Goal: Task Accomplishment & Management: Manage account settings

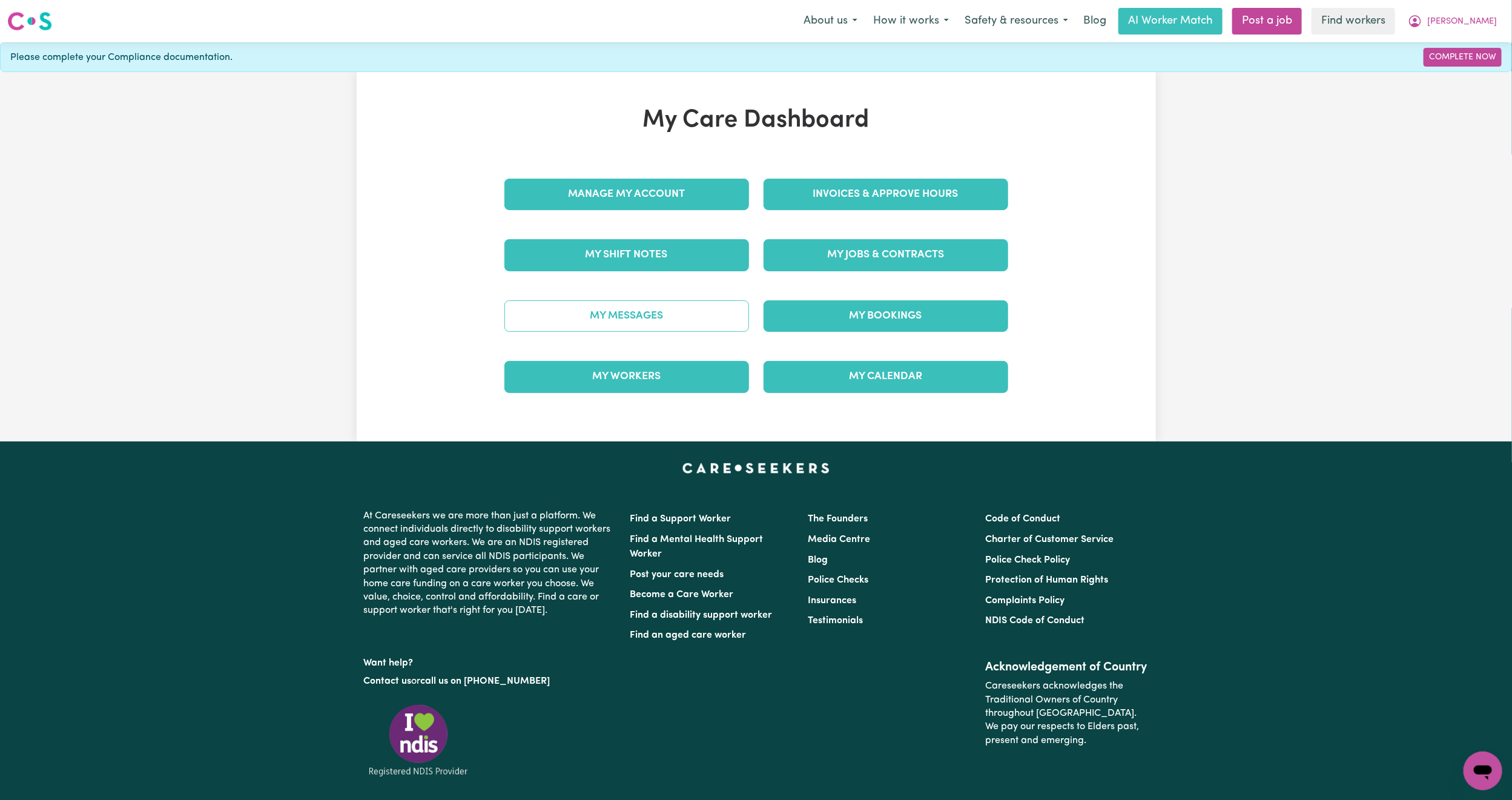
click at [682, 319] on link "My Messages" at bounding box center [626, 316] width 245 height 32
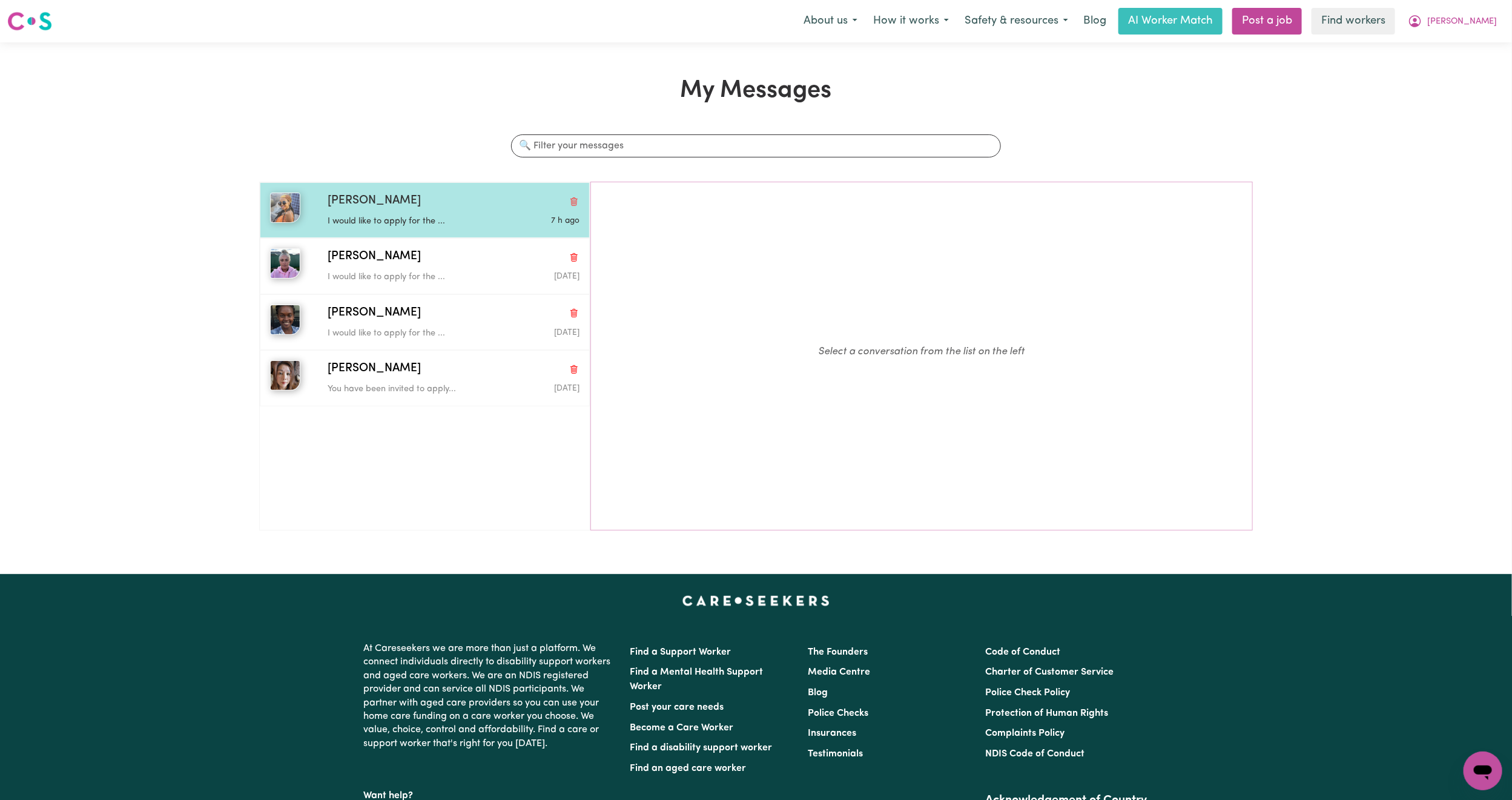
click at [407, 237] on div "Jannat Masembe K I would like to apply for the ... 7 h ago" at bounding box center [424, 209] width 330 height 55
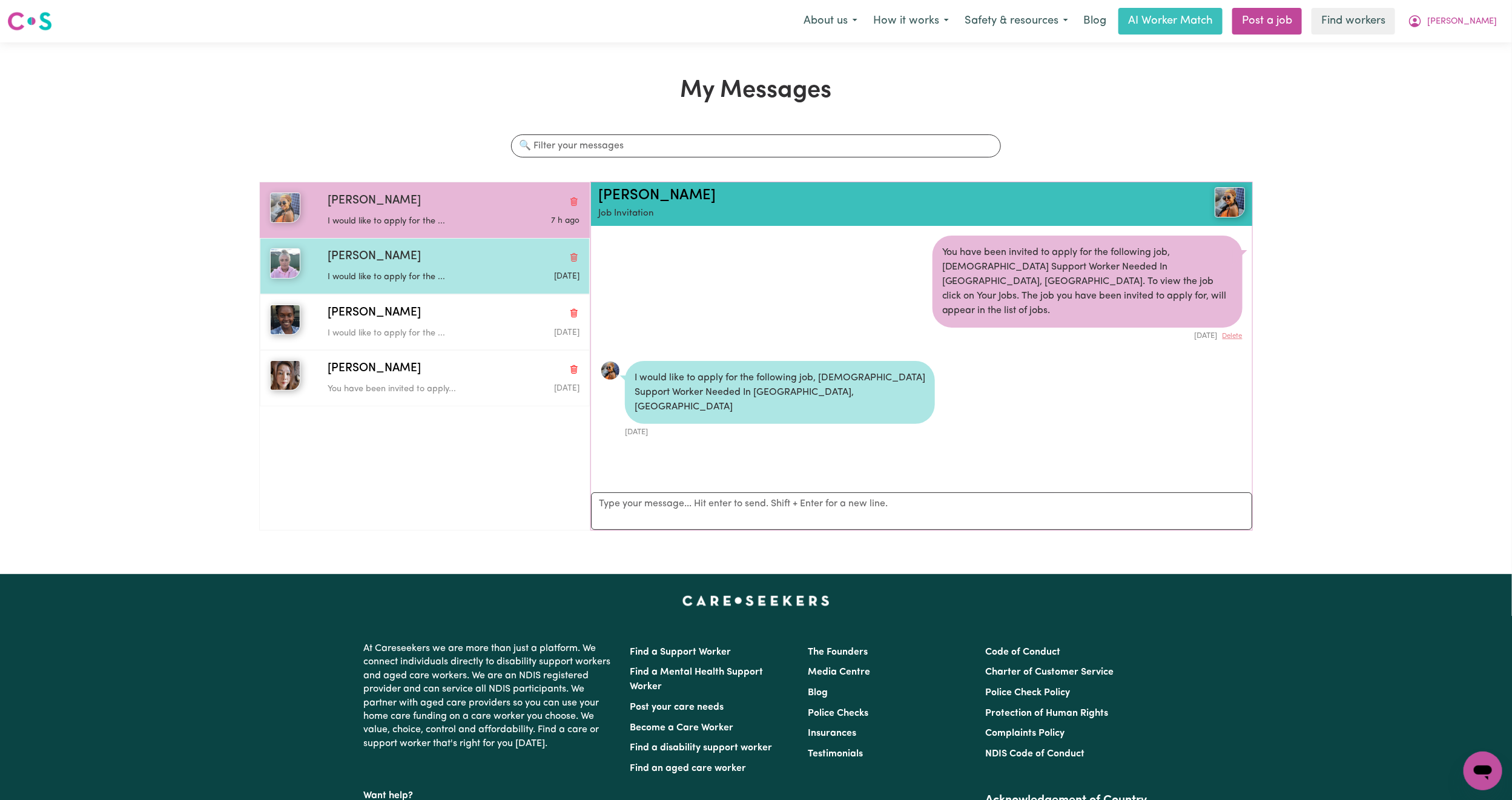
scroll to position [8, 0]
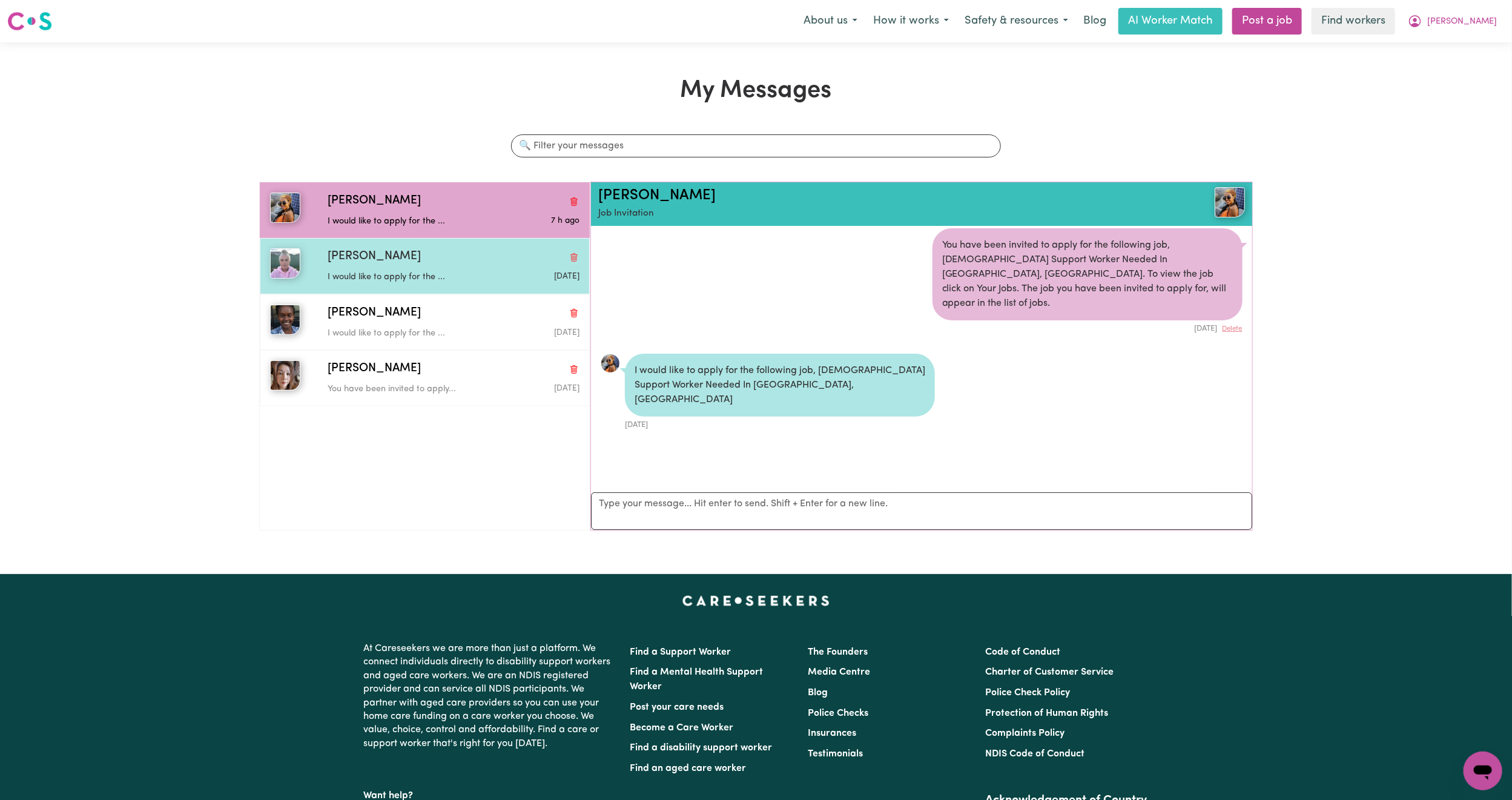
click at [400, 277] on p "I would like to apply for the ..." at bounding box center [411, 277] width 168 height 13
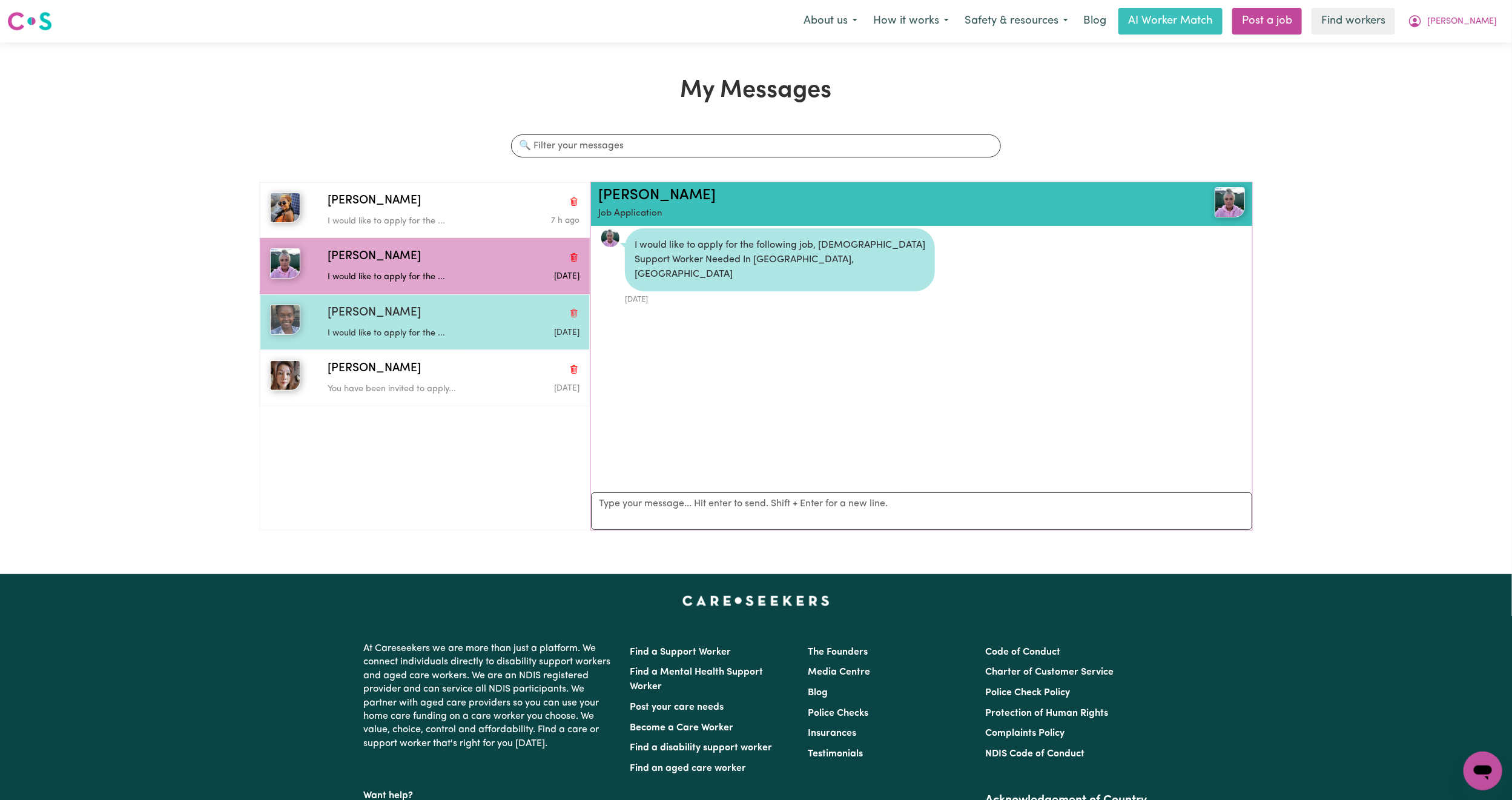
click at [416, 339] on p "I would like to apply for the ..." at bounding box center [411, 333] width 168 height 13
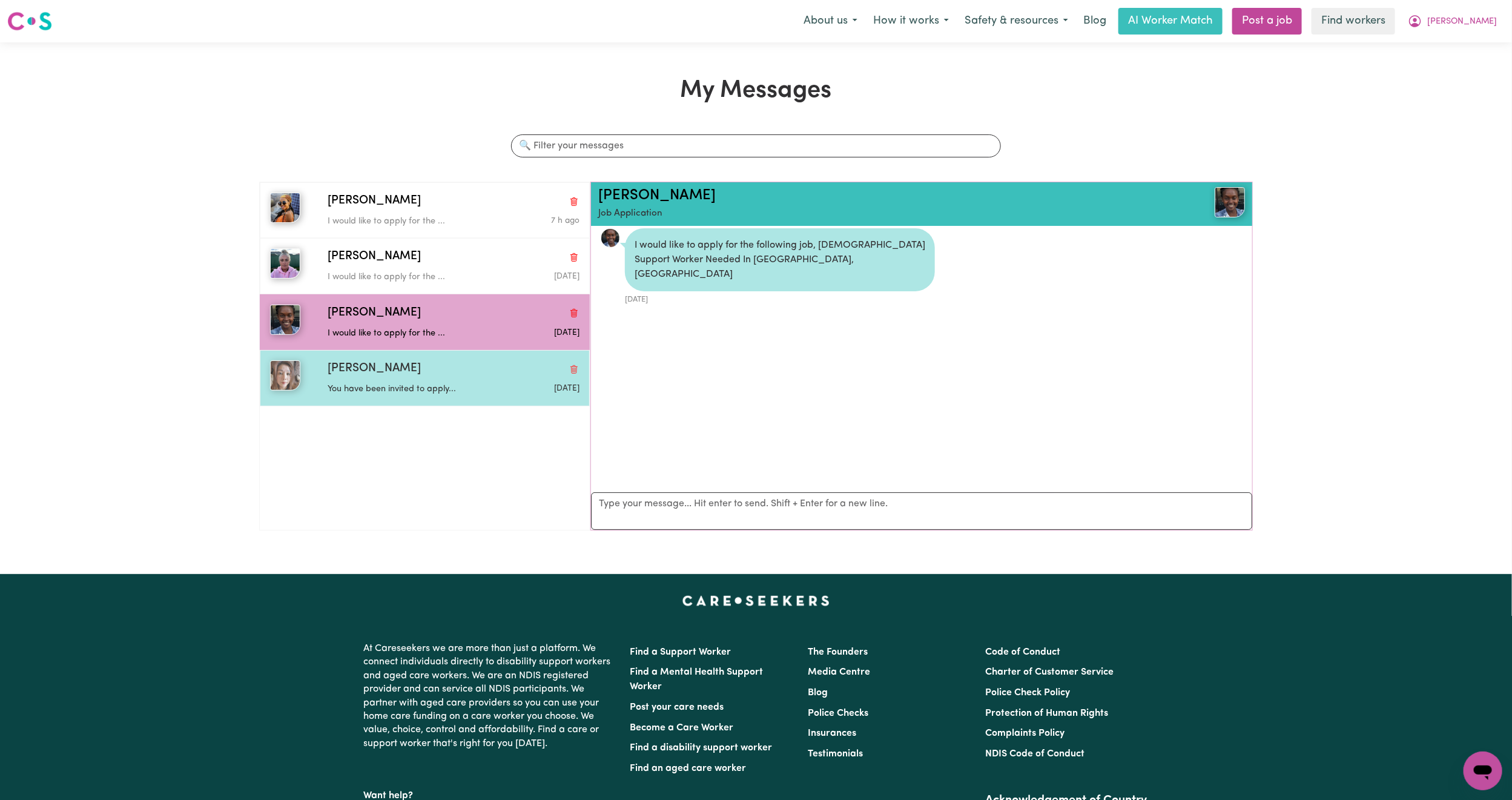
click at [425, 385] on p "You have been invited to apply..." at bounding box center [411, 390] width 168 height 13
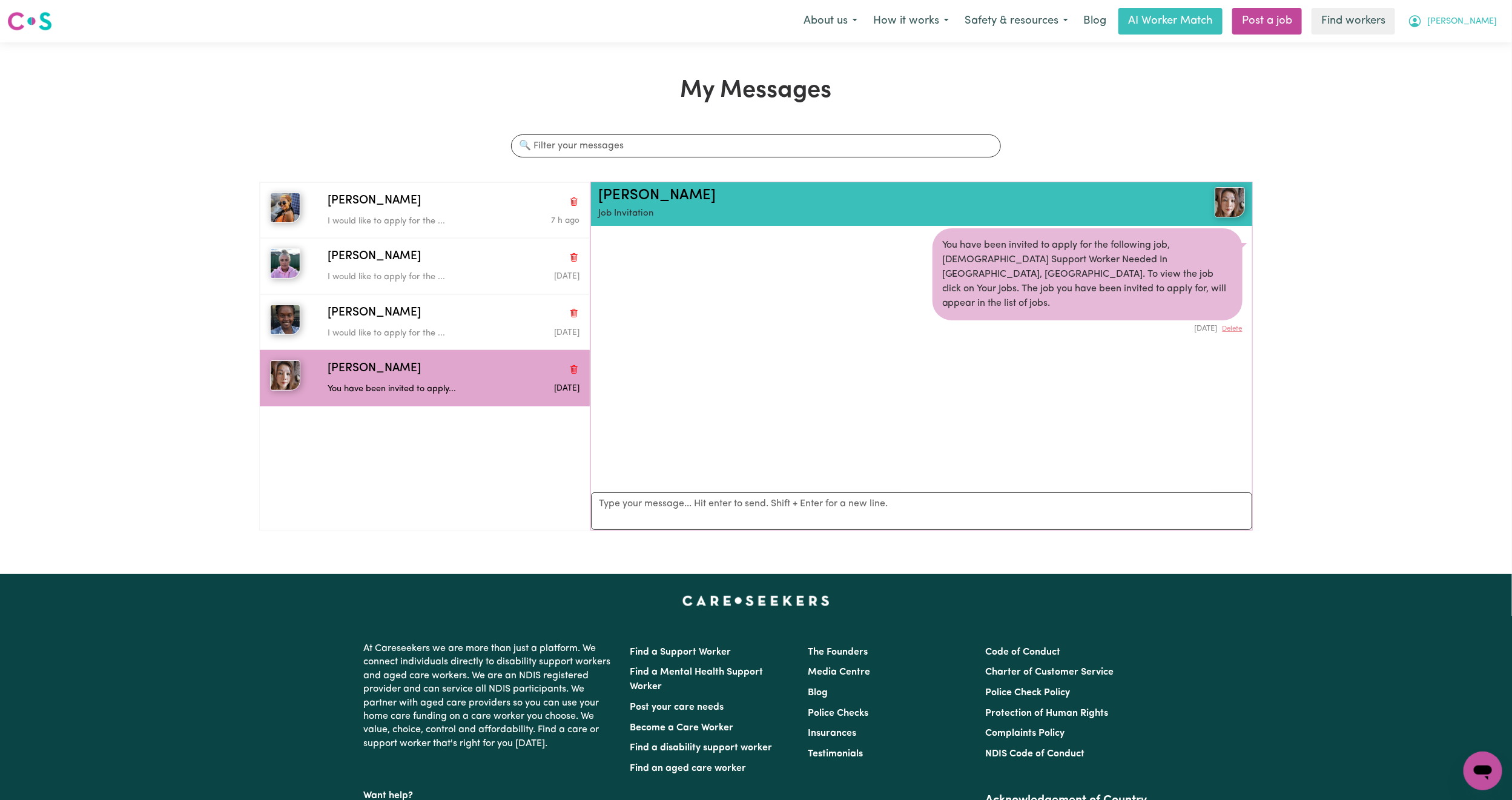
click at [1496, 16] on span "[PERSON_NAME]" at bounding box center [1462, 21] width 70 height 13
click at [1462, 44] on link "My Dashboard" at bounding box center [1456, 47] width 95 height 23
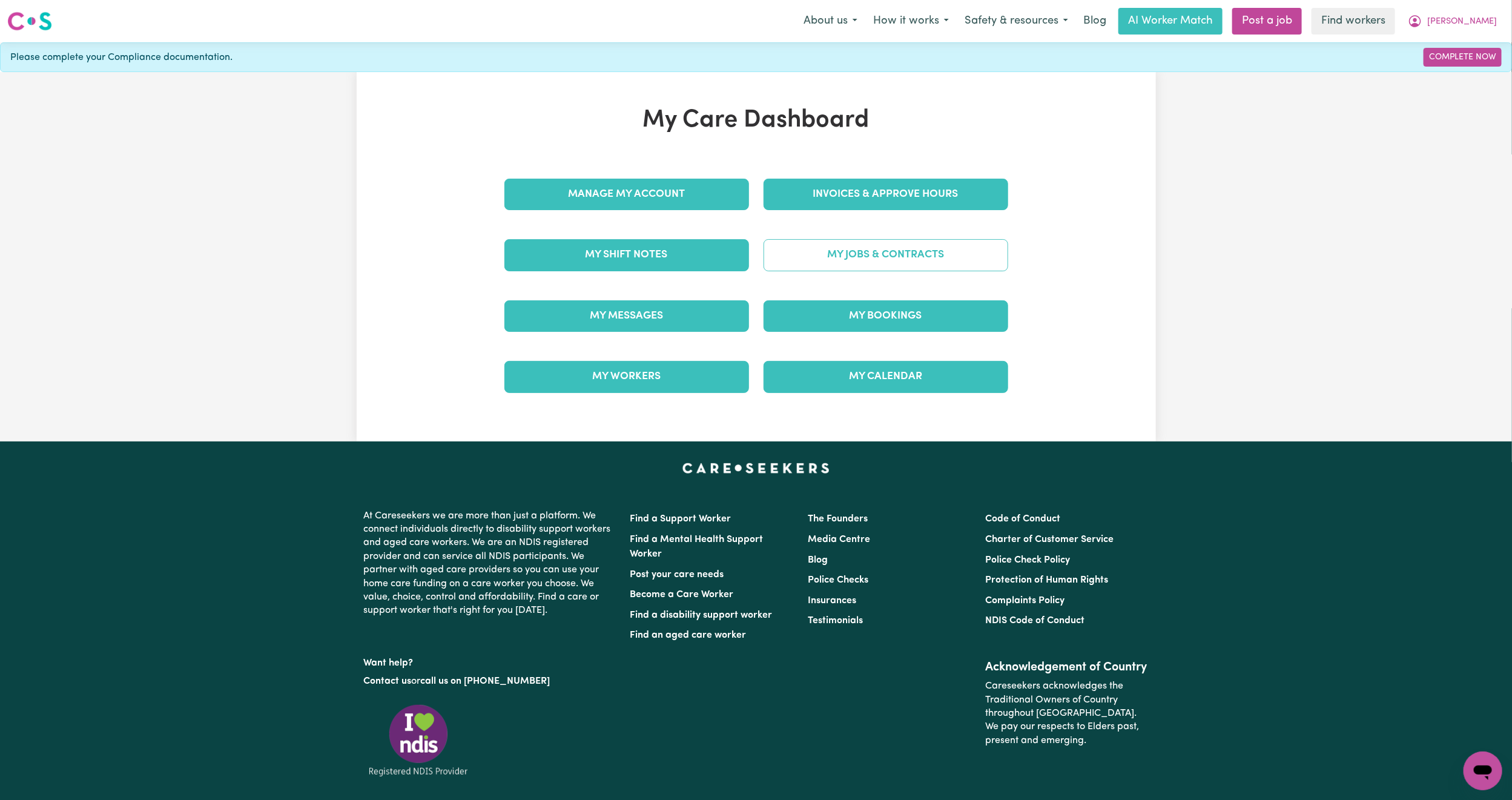
click at [923, 254] on link "My Jobs & Contracts" at bounding box center [886, 254] width 245 height 32
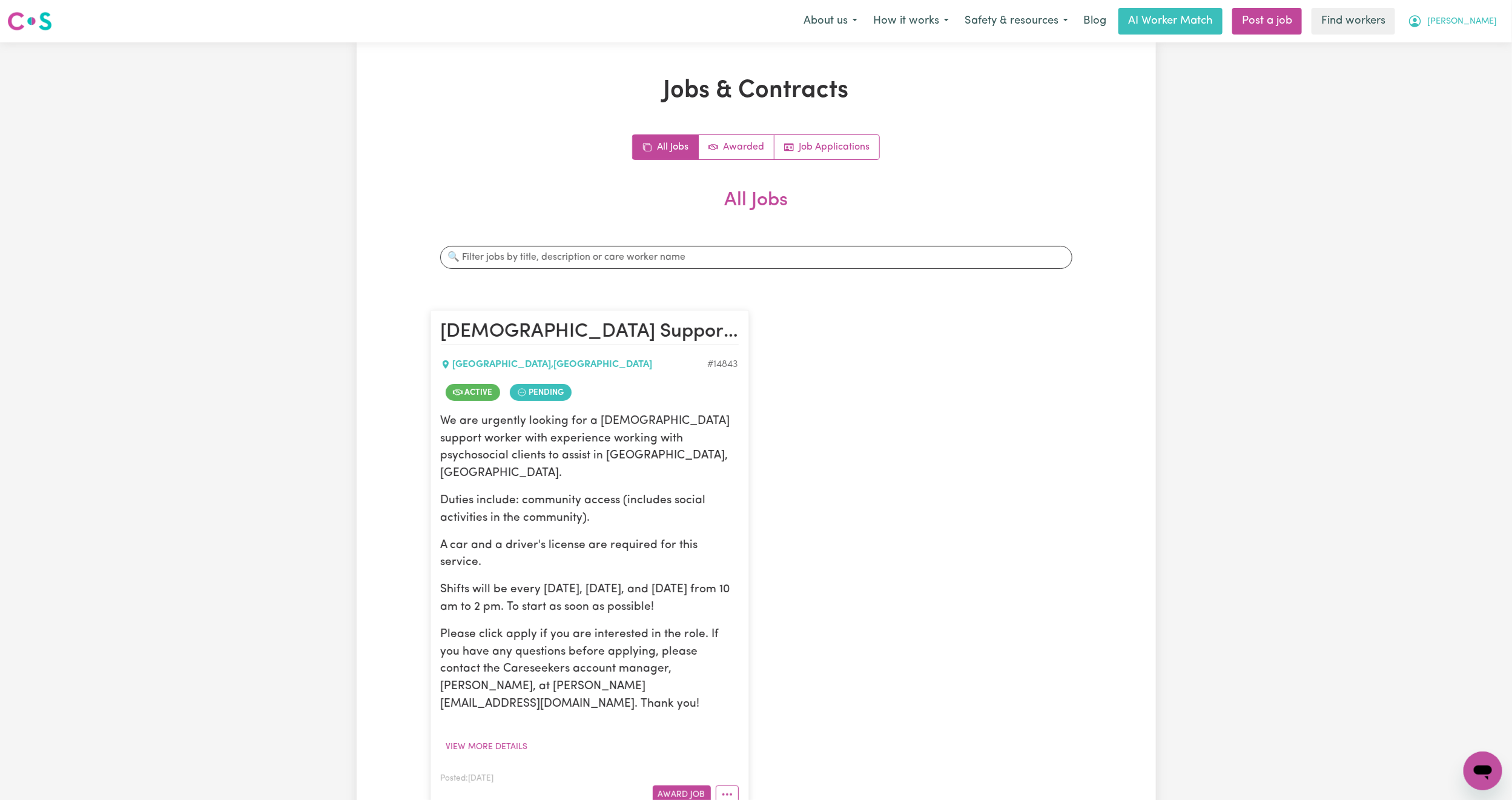
click at [1481, 30] on button "[PERSON_NAME]" at bounding box center [1452, 21] width 105 height 25
drag, startPoint x: 1479, startPoint y: 30, endPoint x: 1459, endPoint y: 47, distance: 26.2
click at [1459, 47] on link "My Dashboard" at bounding box center [1456, 47] width 95 height 23
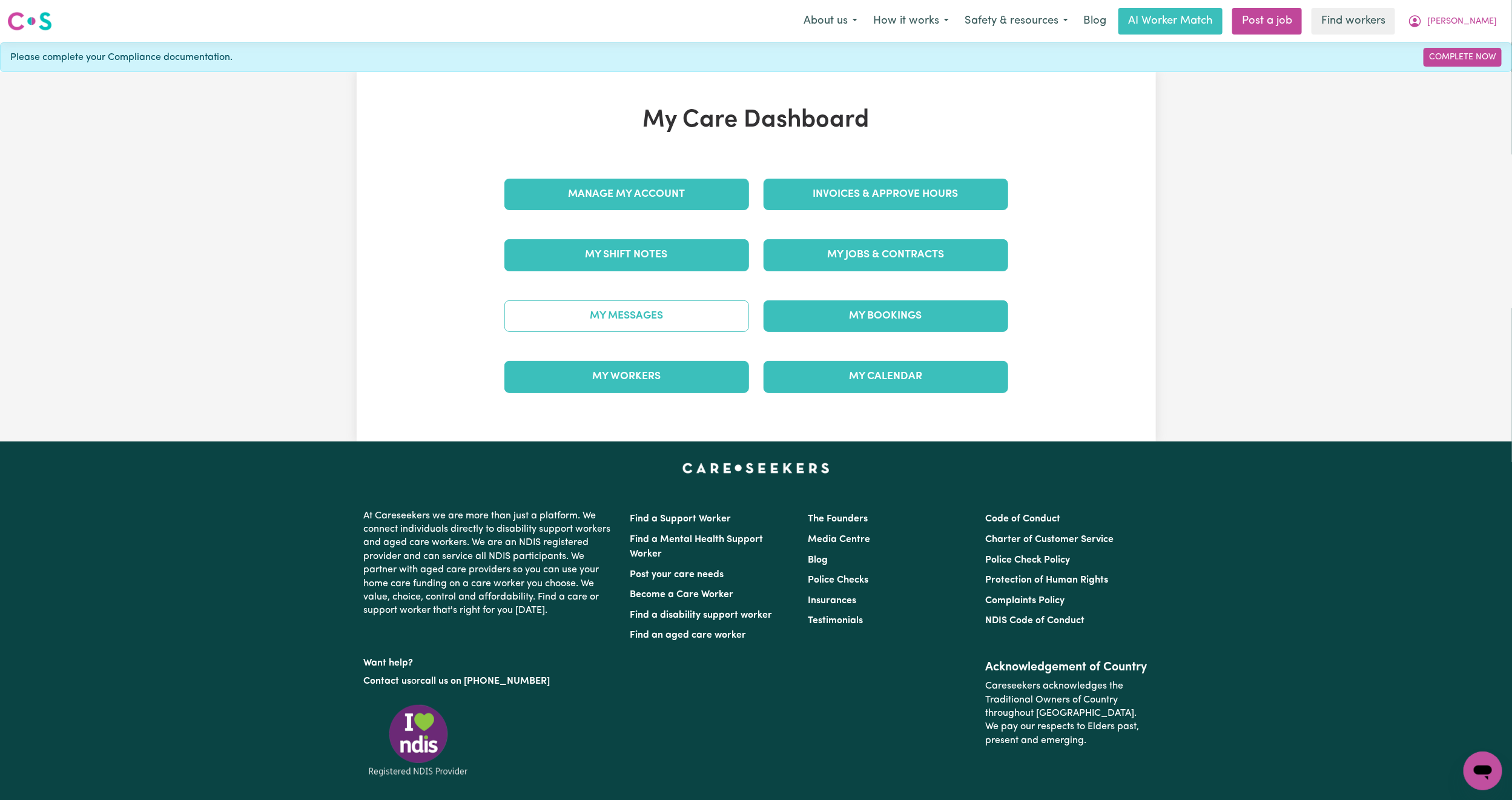
click at [637, 320] on link "My Messages" at bounding box center [626, 316] width 245 height 32
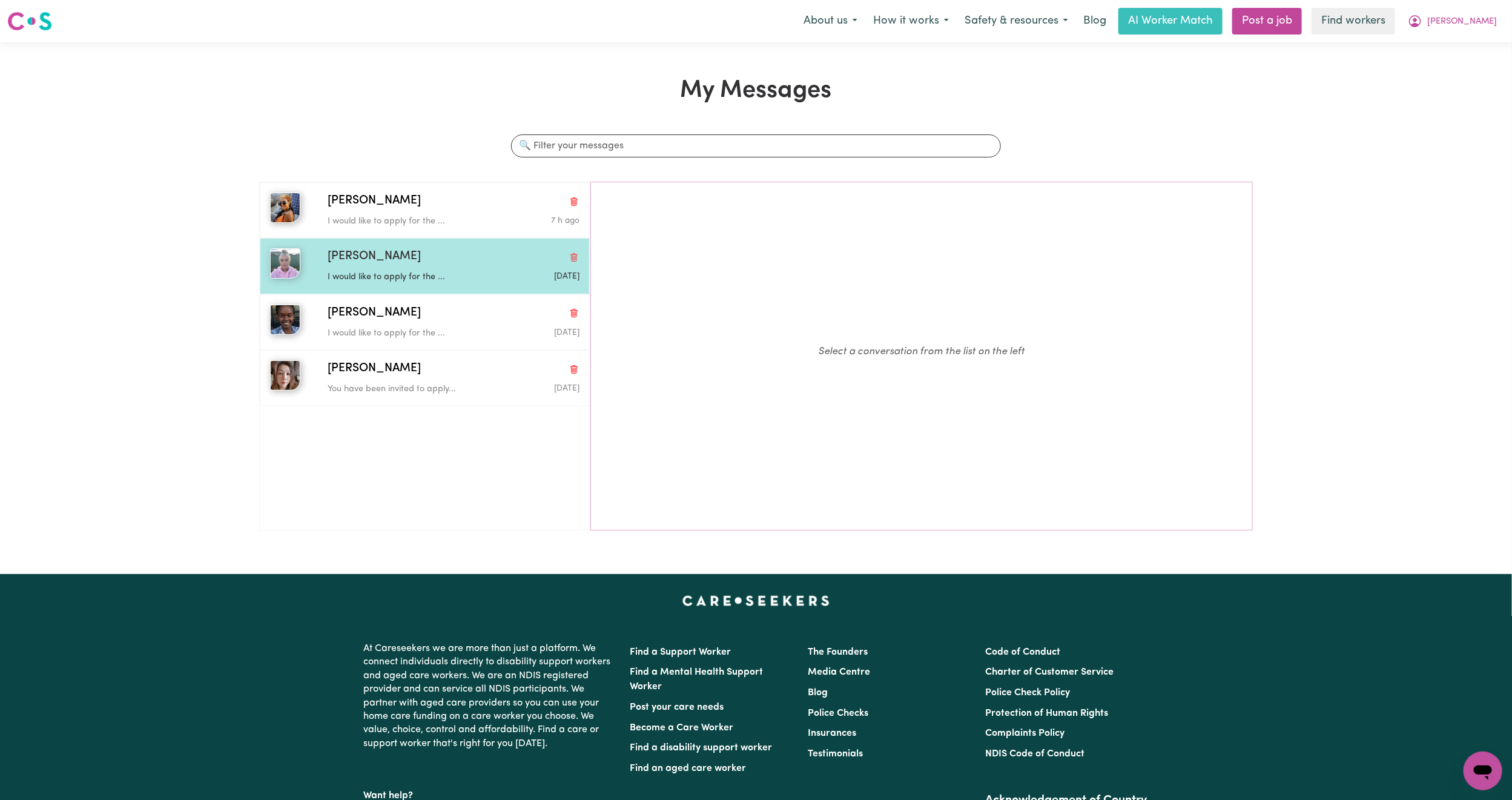
click at [422, 274] on p "I would like to apply for the ..." at bounding box center [411, 277] width 168 height 13
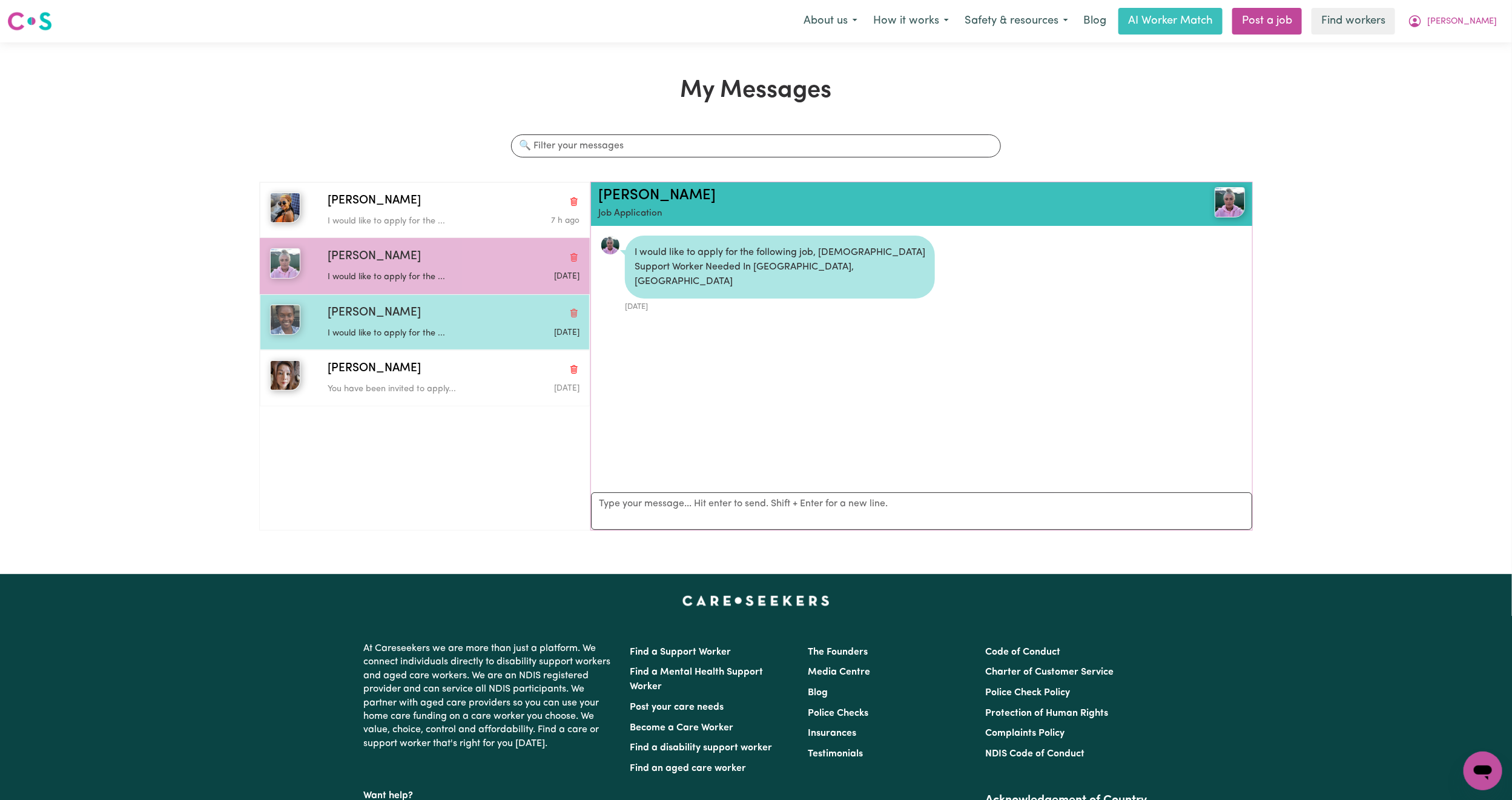
scroll to position [8, 0]
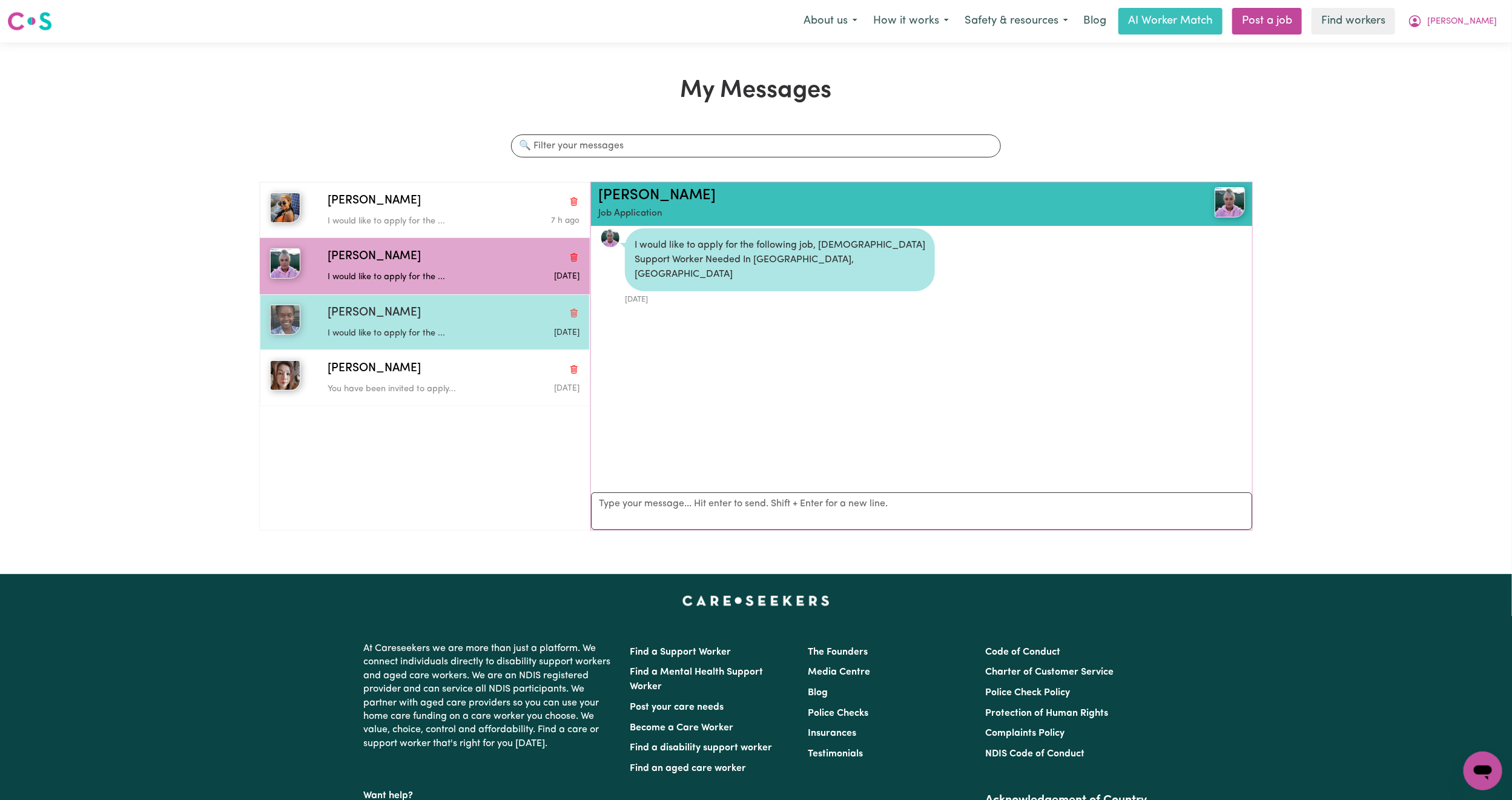
click at [424, 340] on p "I would like to apply for the ..." at bounding box center [411, 333] width 168 height 13
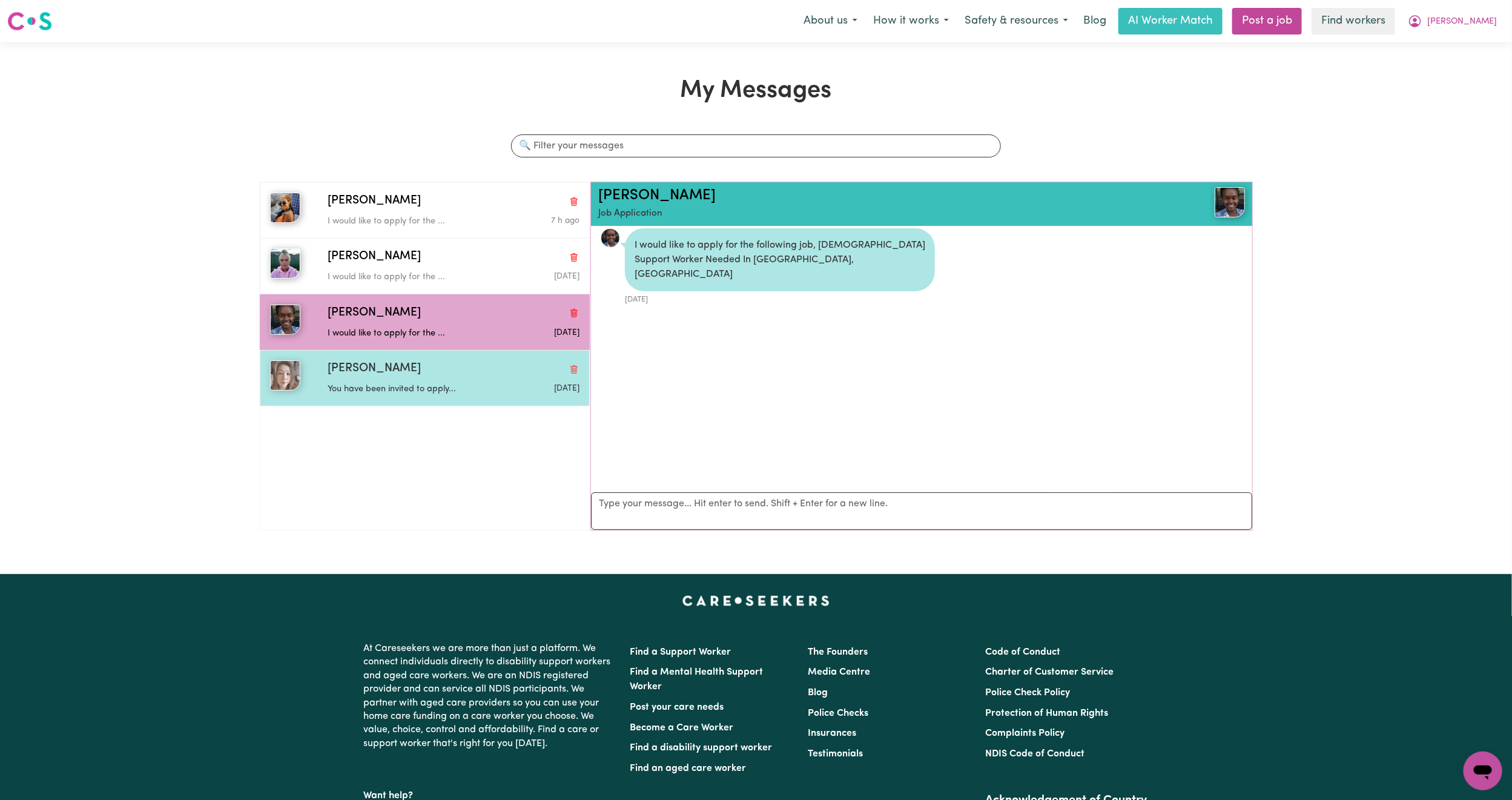
click at [443, 389] on p "You have been invited to apply..." at bounding box center [411, 390] width 168 height 13
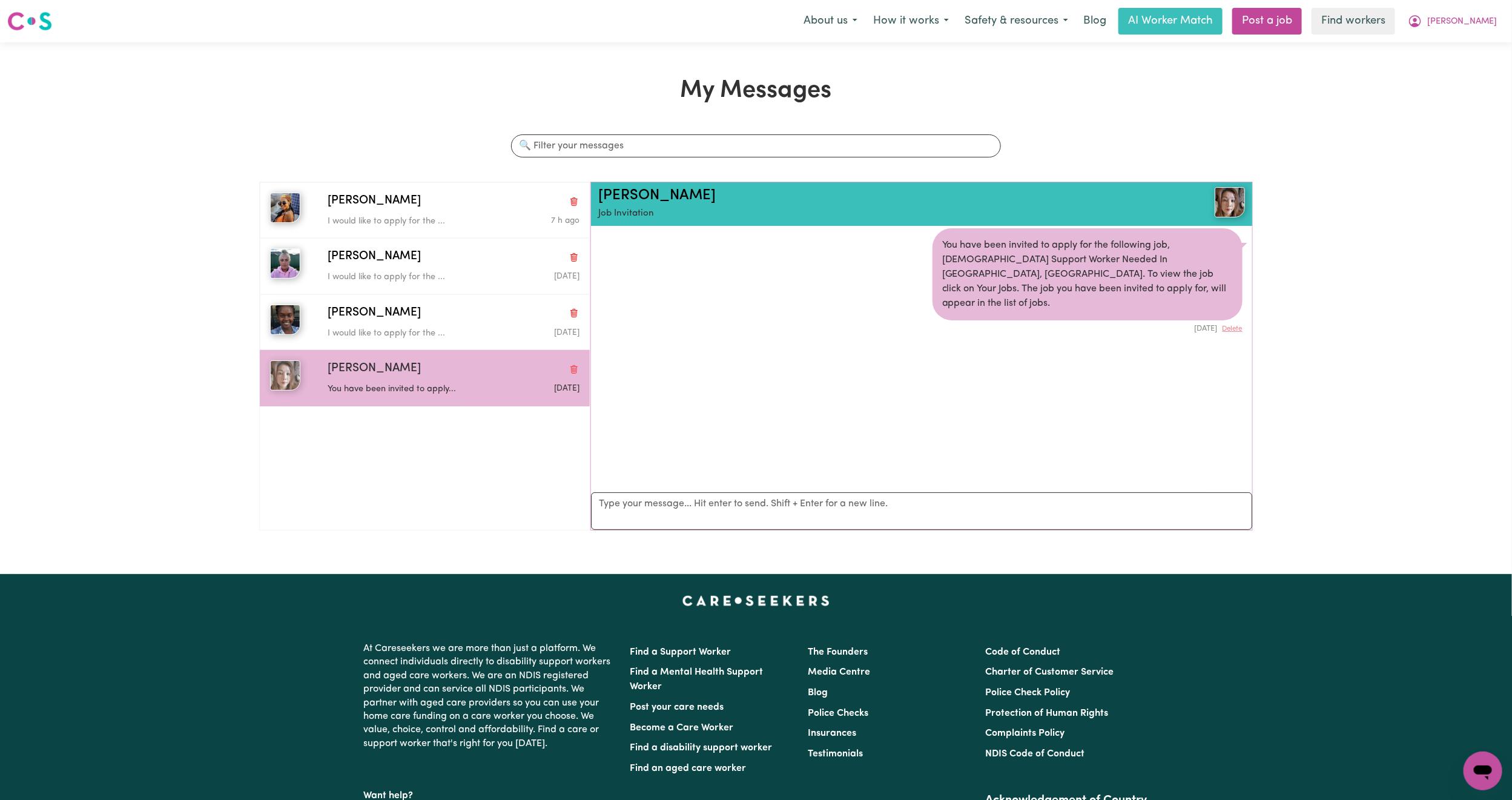
scroll to position [0, 0]
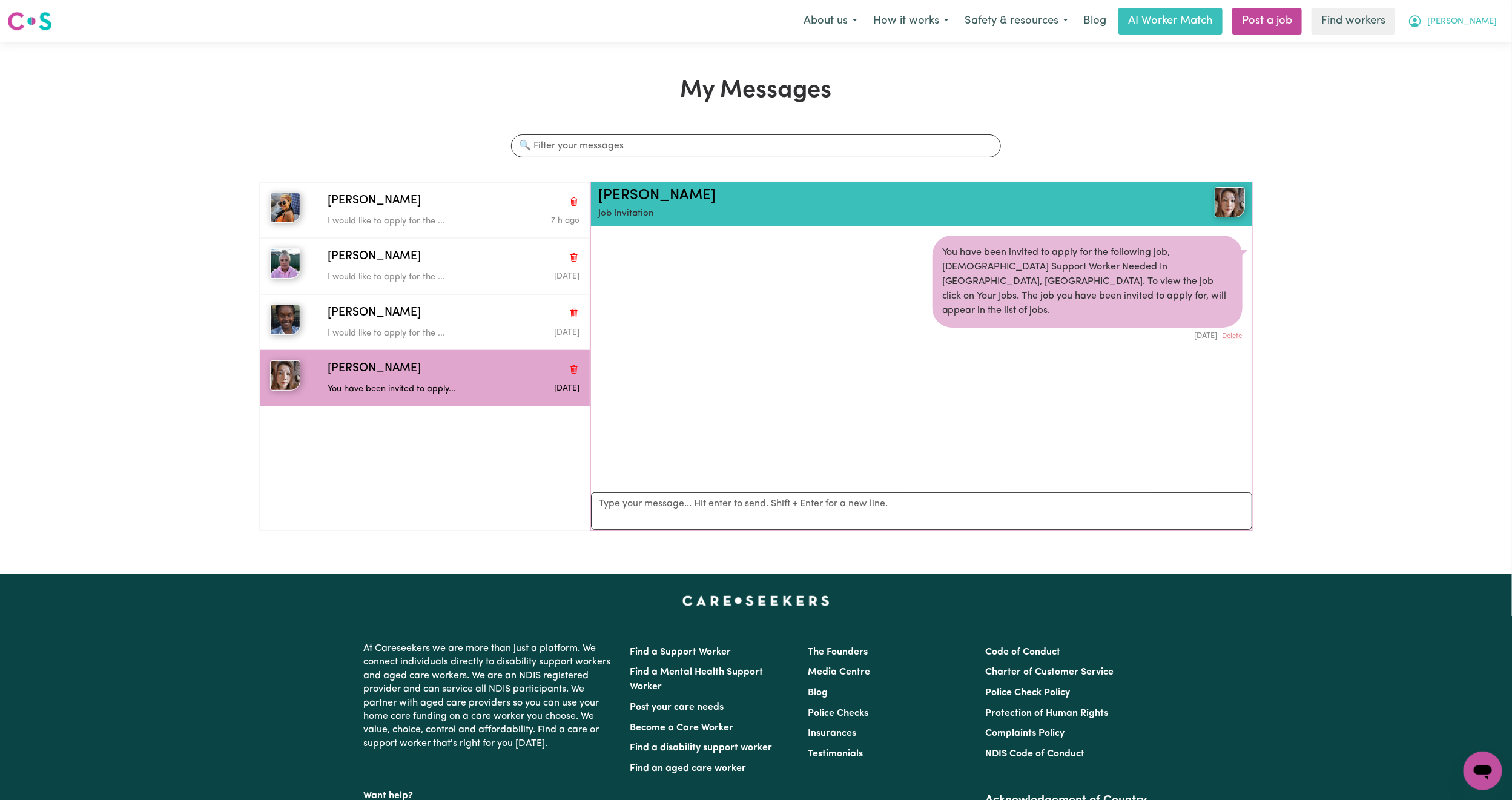
click at [1488, 21] on span "[PERSON_NAME]" at bounding box center [1462, 21] width 70 height 13
click at [1462, 44] on link "My Dashboard" at bounding box center [1456, 47] width 95 height 23
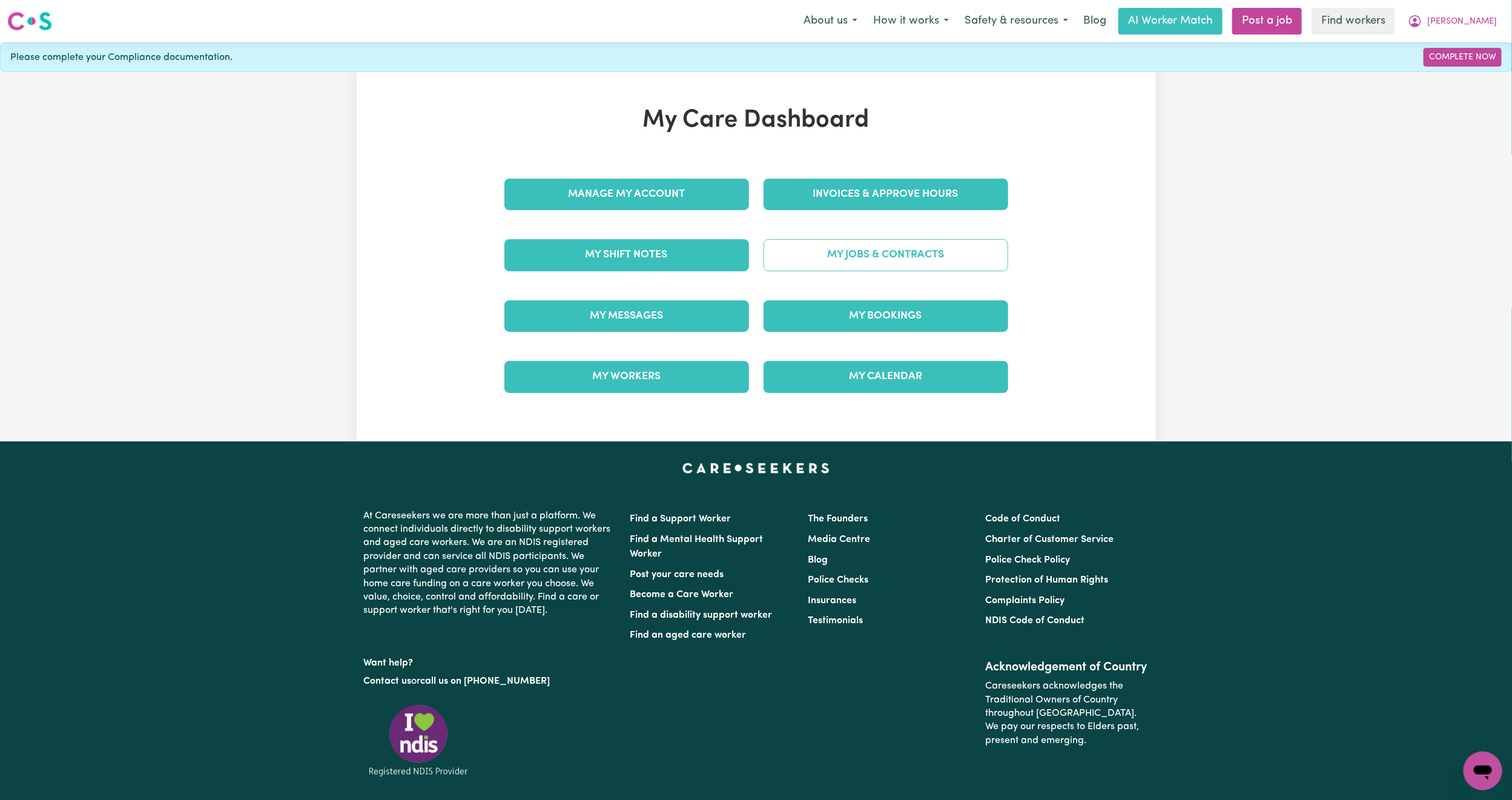
click at [924, 267] on link "My Jobs & Contracts" at bounding box center [886, 254] width 245 height 32
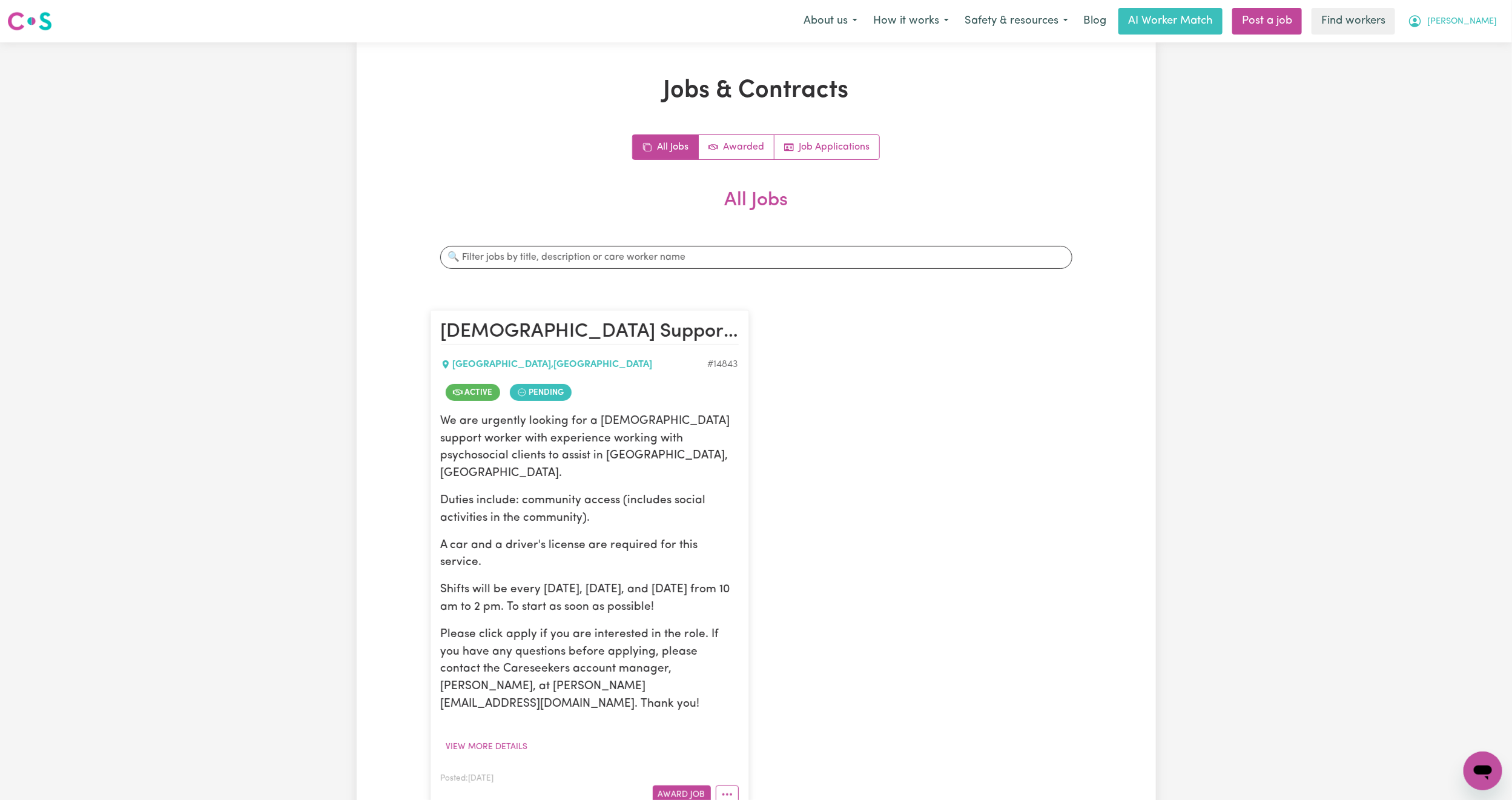
click at [1423, 26] on icon "My Account" at bounding box center [1415, 21] width 15 height 15
click at [1462, 44] on link "My Dashboard" at bounding box center [1456, 47] width 95 height 23
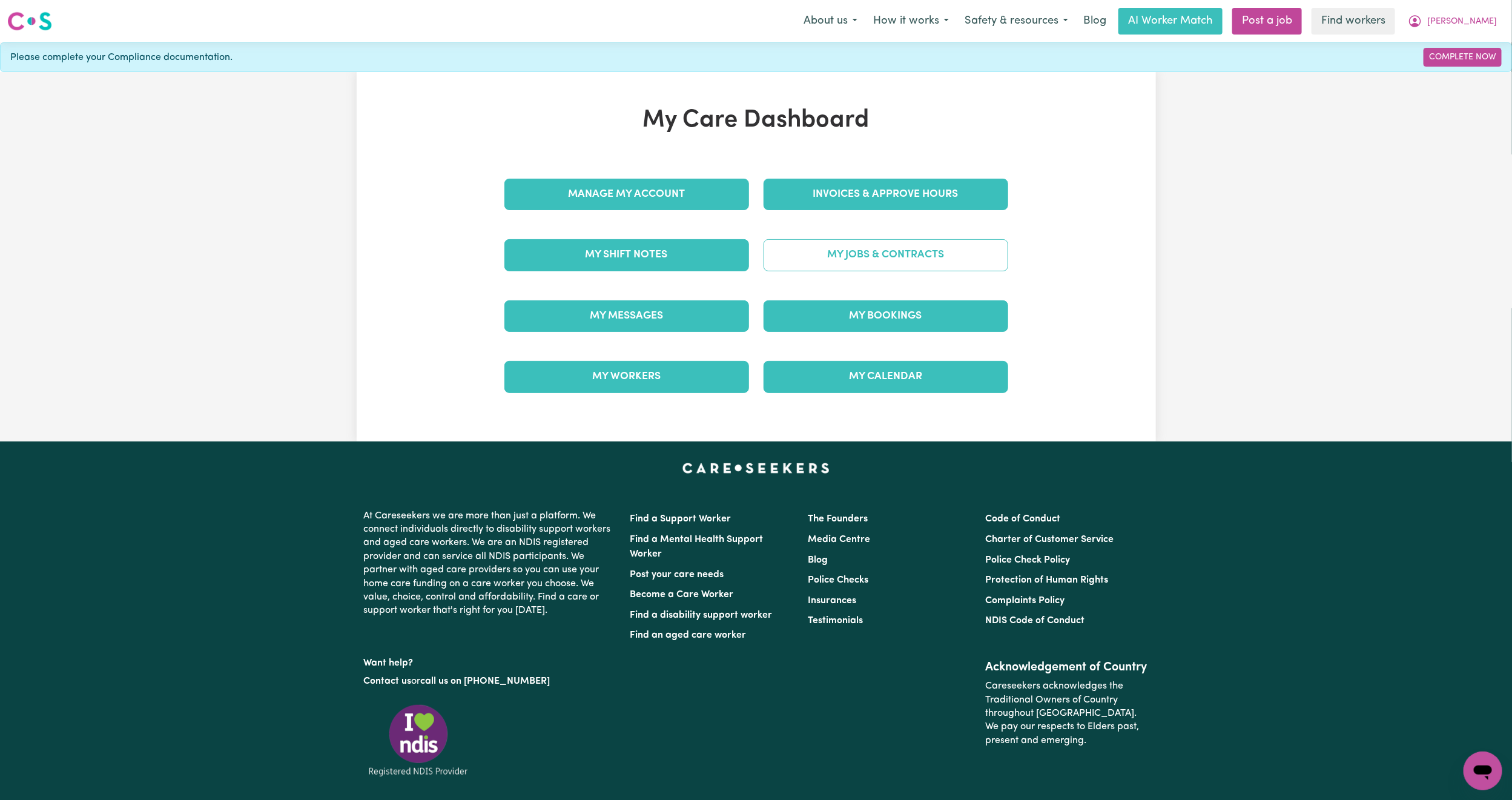
click at [912, 259] on link "My Jobs & Contracts" at bounding box center [886, 254] width 245 height 32
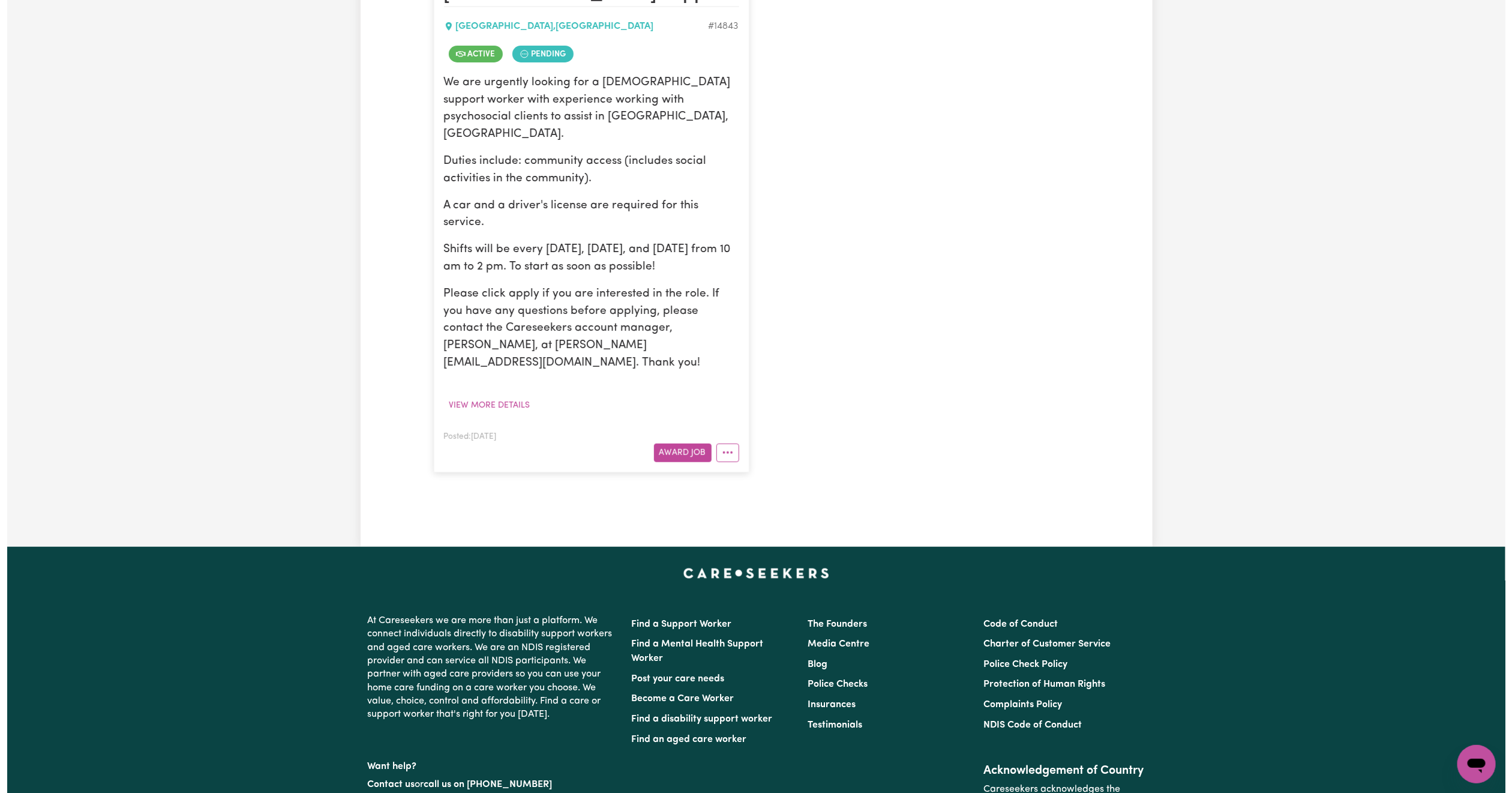
scroll to position [450, 0]
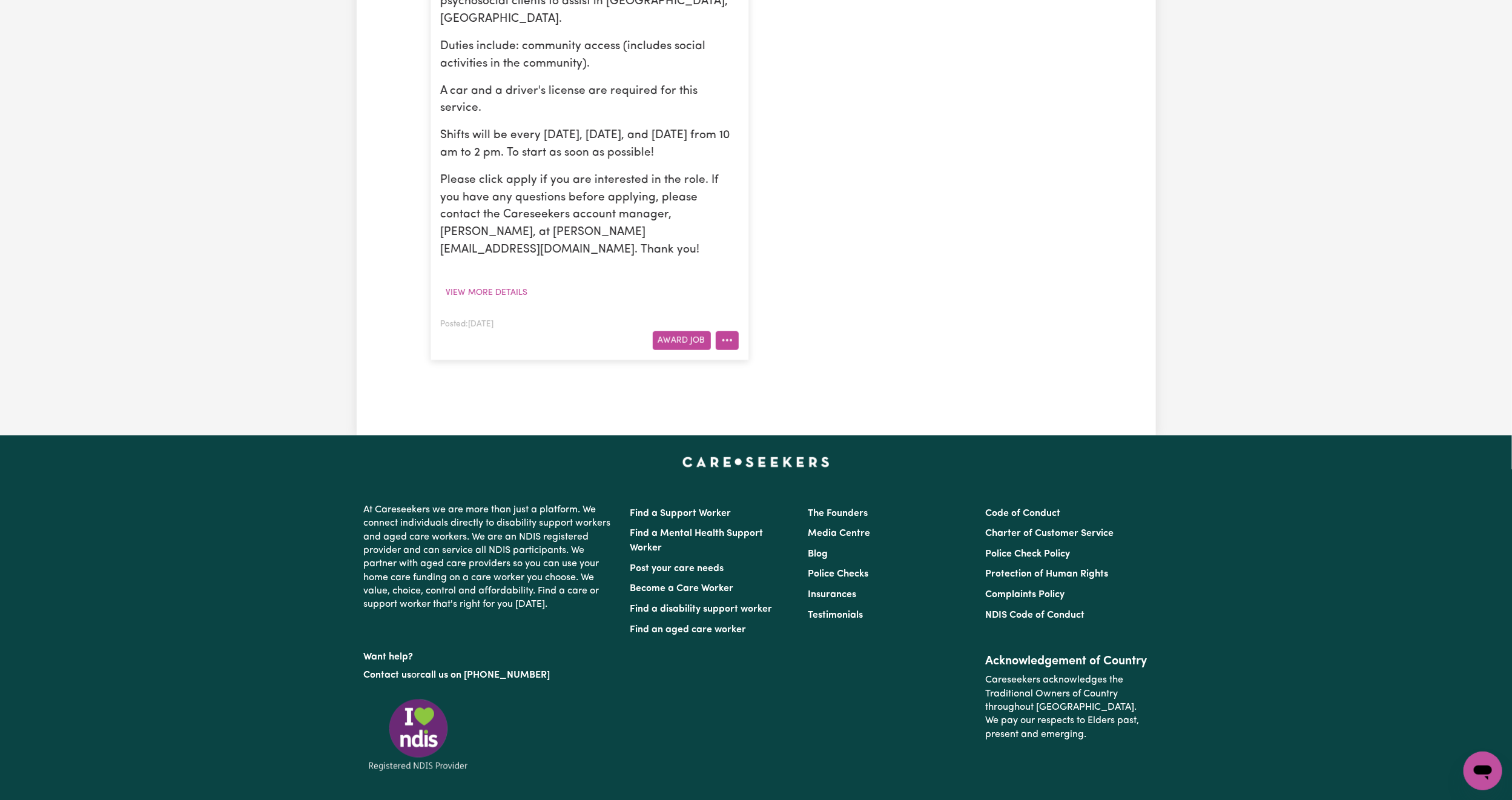
click at [724, 334] on icon "More options" at bounding box center [727, 340] width 12 height 12
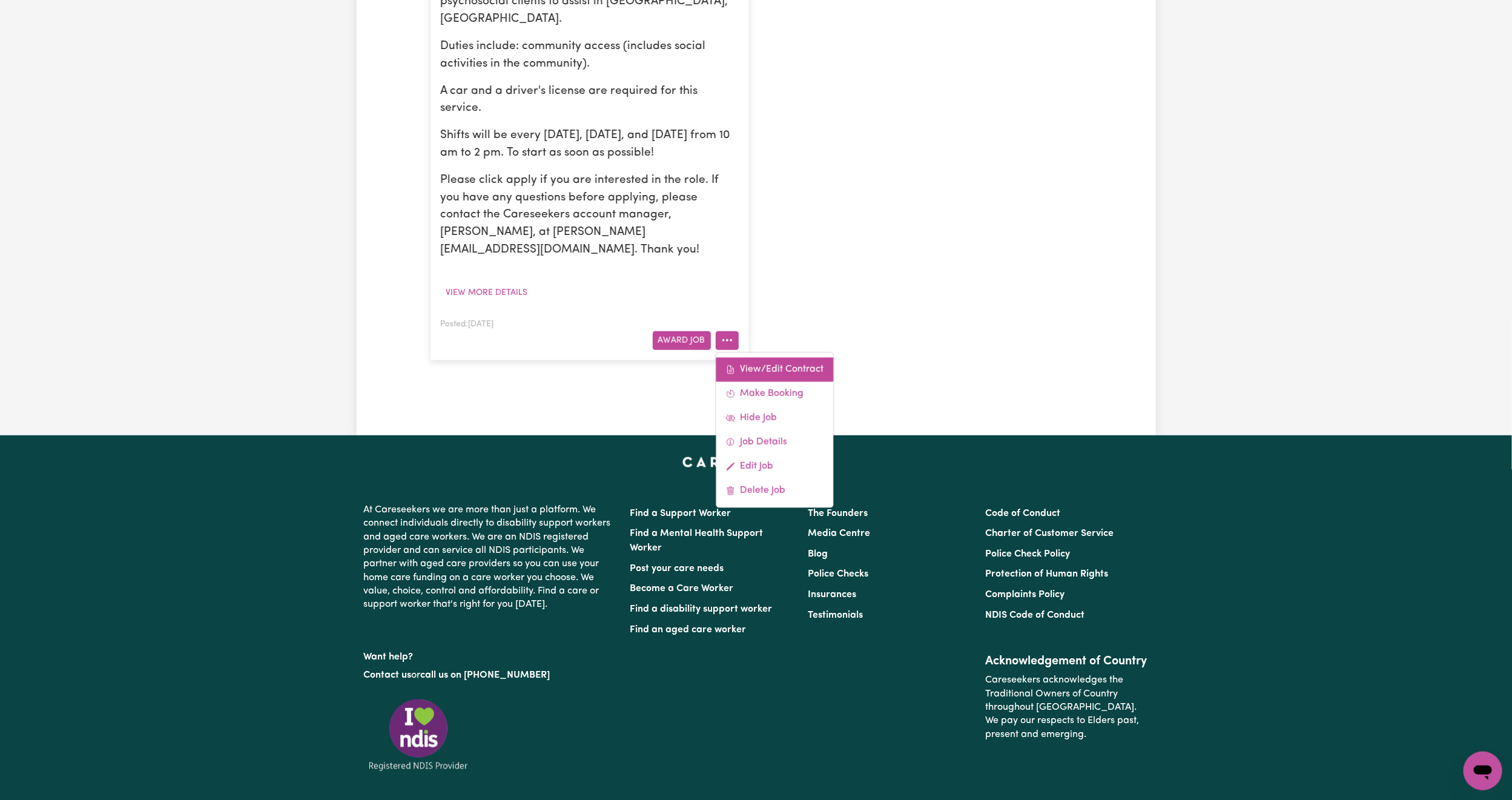
click at [770, 357] on link "View/Edit Contract" at bounding box center [774, 369] width 118 height 24
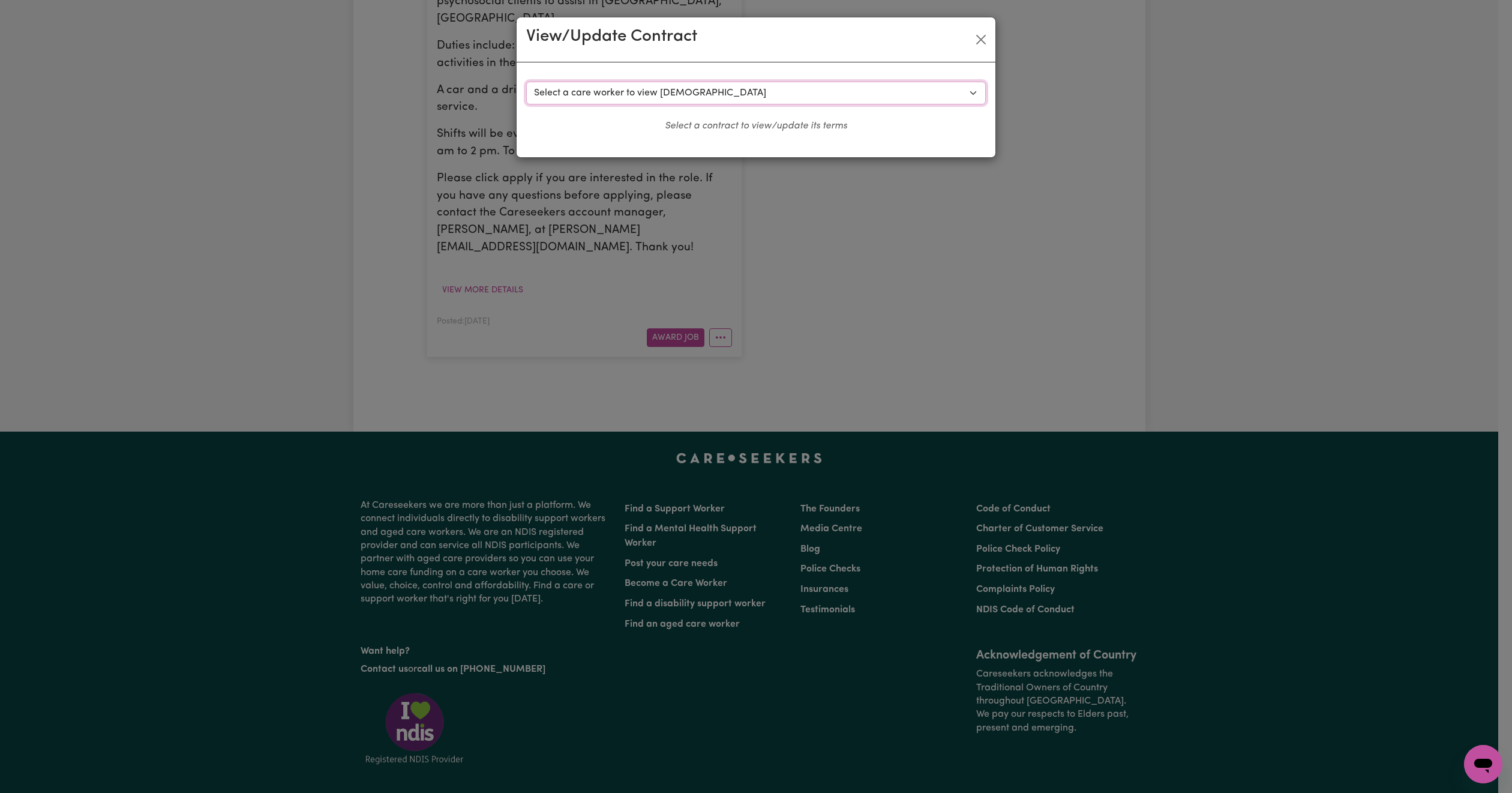
click at [908, 87] on select "Select a care worker to view contract #10490 - Hui Lin (contract accepted) #105…" at bounding box center [755, 92] width 459 height 23
select select "10102"
click at [526, 81] on select "Select a care worker to view contract #10490 - Hui Lin (contract accepted) #105…" at bounding box center [755, 92] width 459 height 23
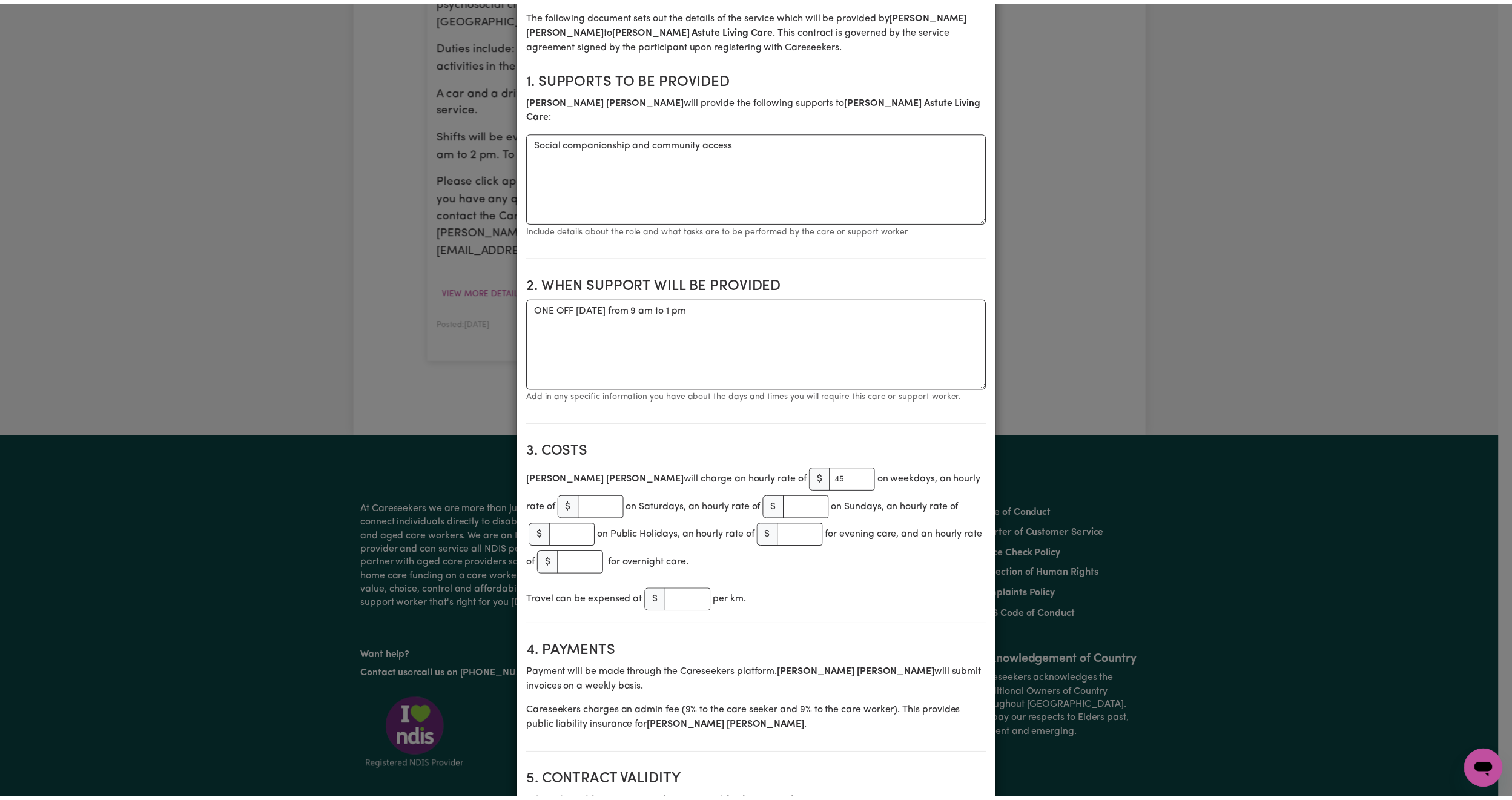
scroll to position [0, 0]
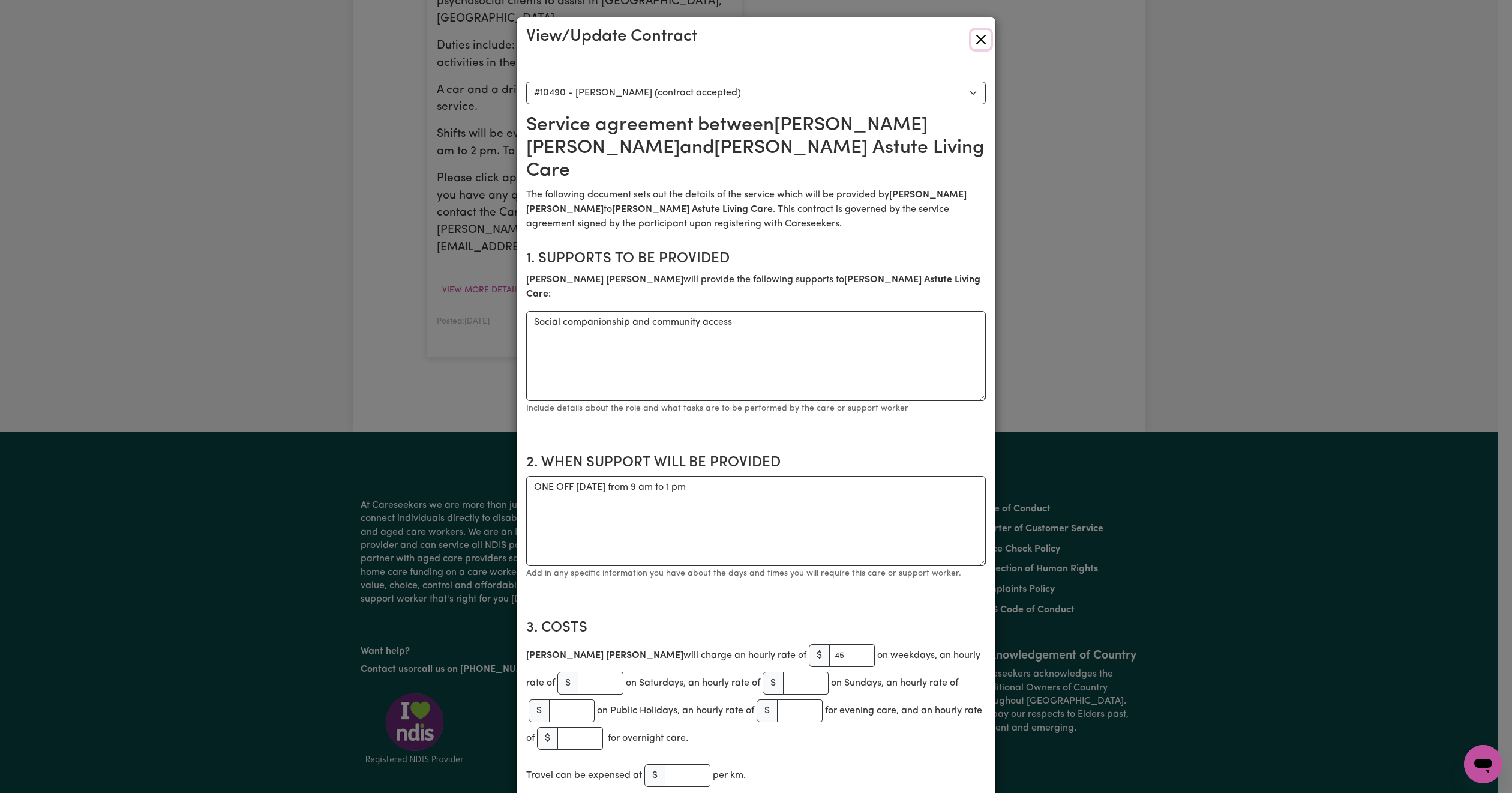
click at [971, 40] on button "Close" at bounding box center [981, 40] width 19 height 19
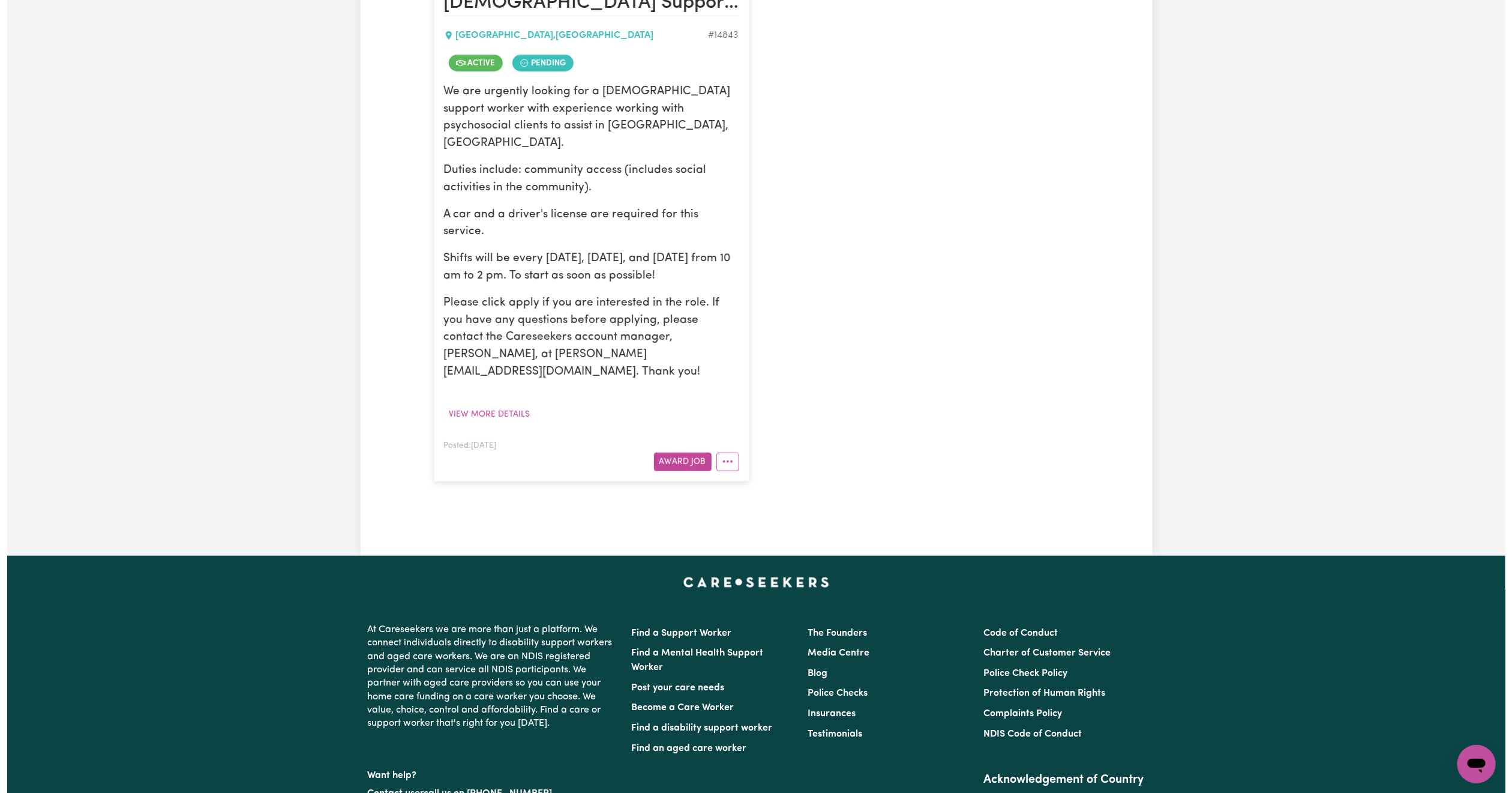
scroll to position [328, 0]
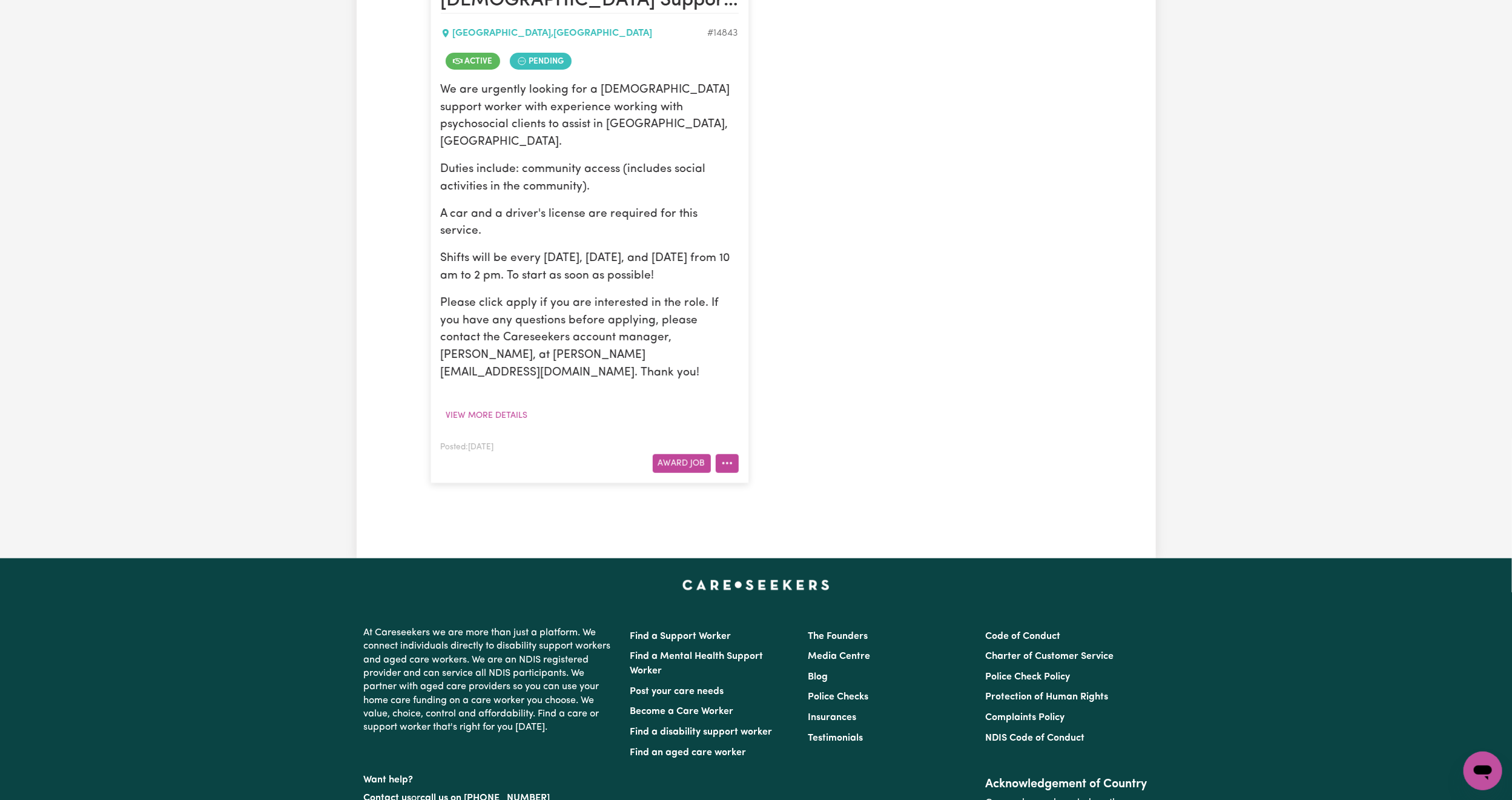
click at [728, 454] on button "More options" at bounding box center [727, 463] width 23 height 18
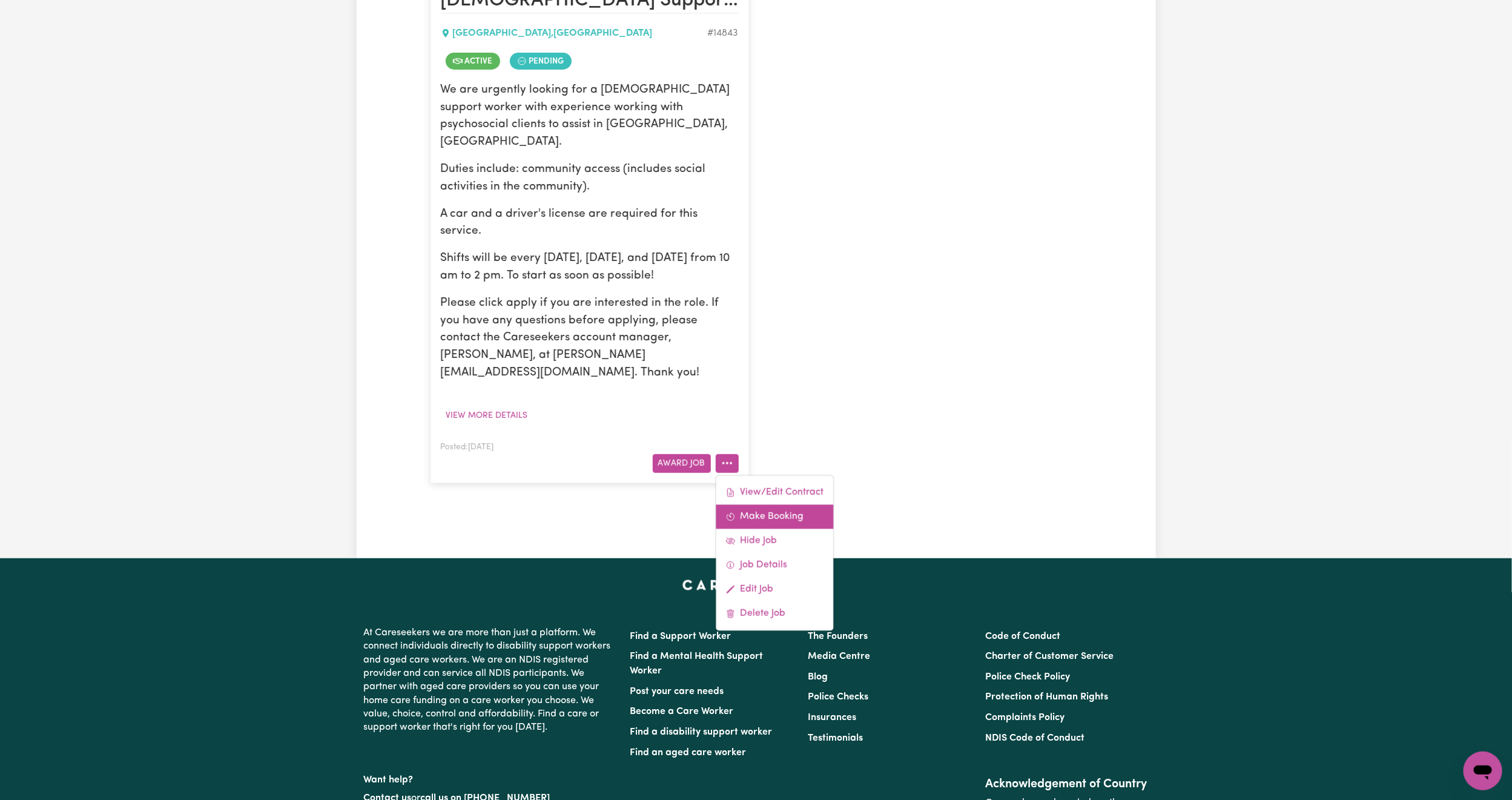
click at [773, 504] on link "Make Booking" at bounding box center [774, 516] width 118 height 24
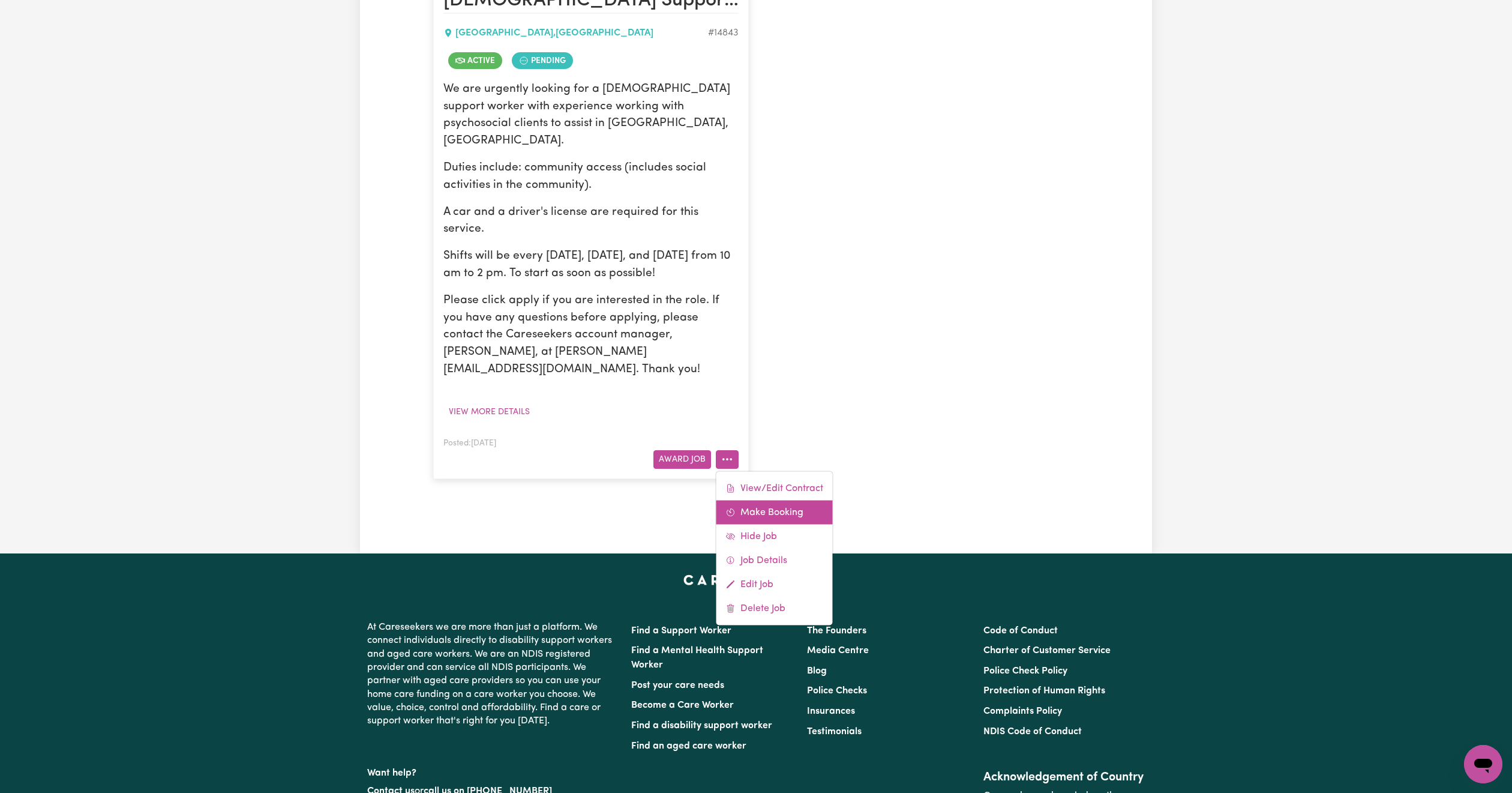
select select "pm"
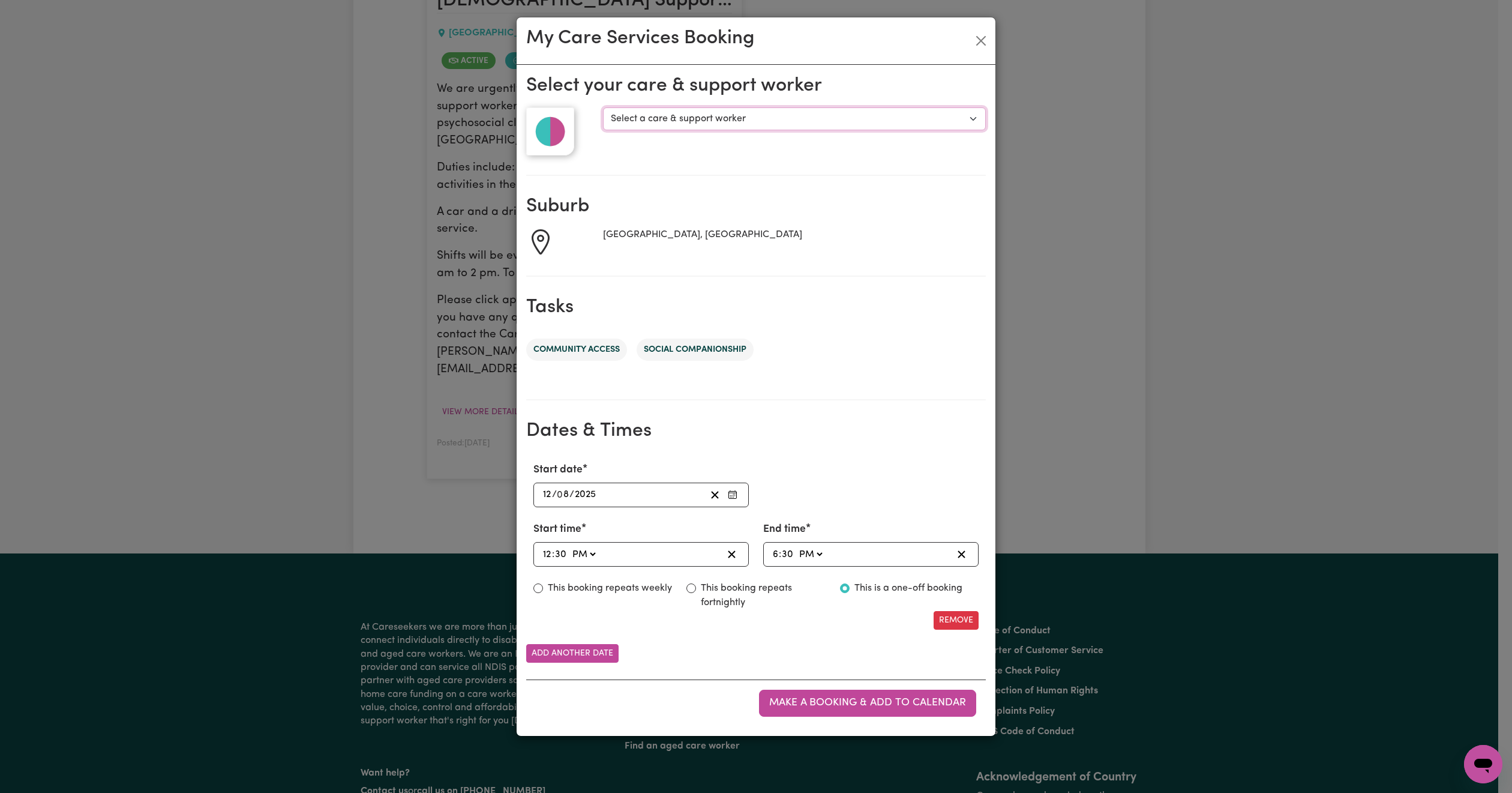
click at [678, 117] on select "Select a care & support worker Hui Lin Jannat Masembe K" at bounding box center [794, 119] width 382 height 23
select select "10102"
click at [603, 108] on select "Select a care & support worker Hui Lin Jannat Masembe K" at bounding box center [794, 119] width 382 height 23
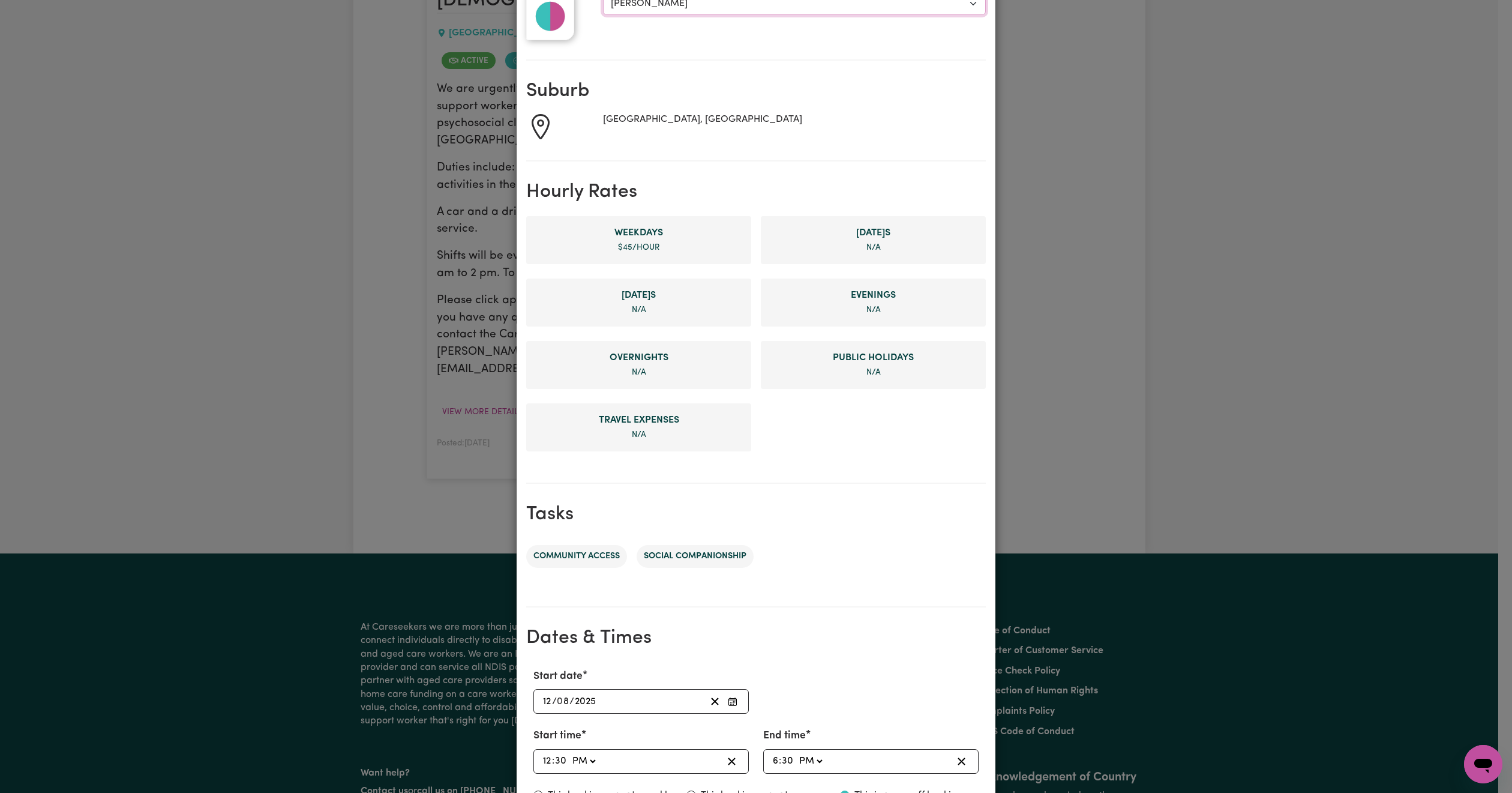
scroll to position [284, 0]
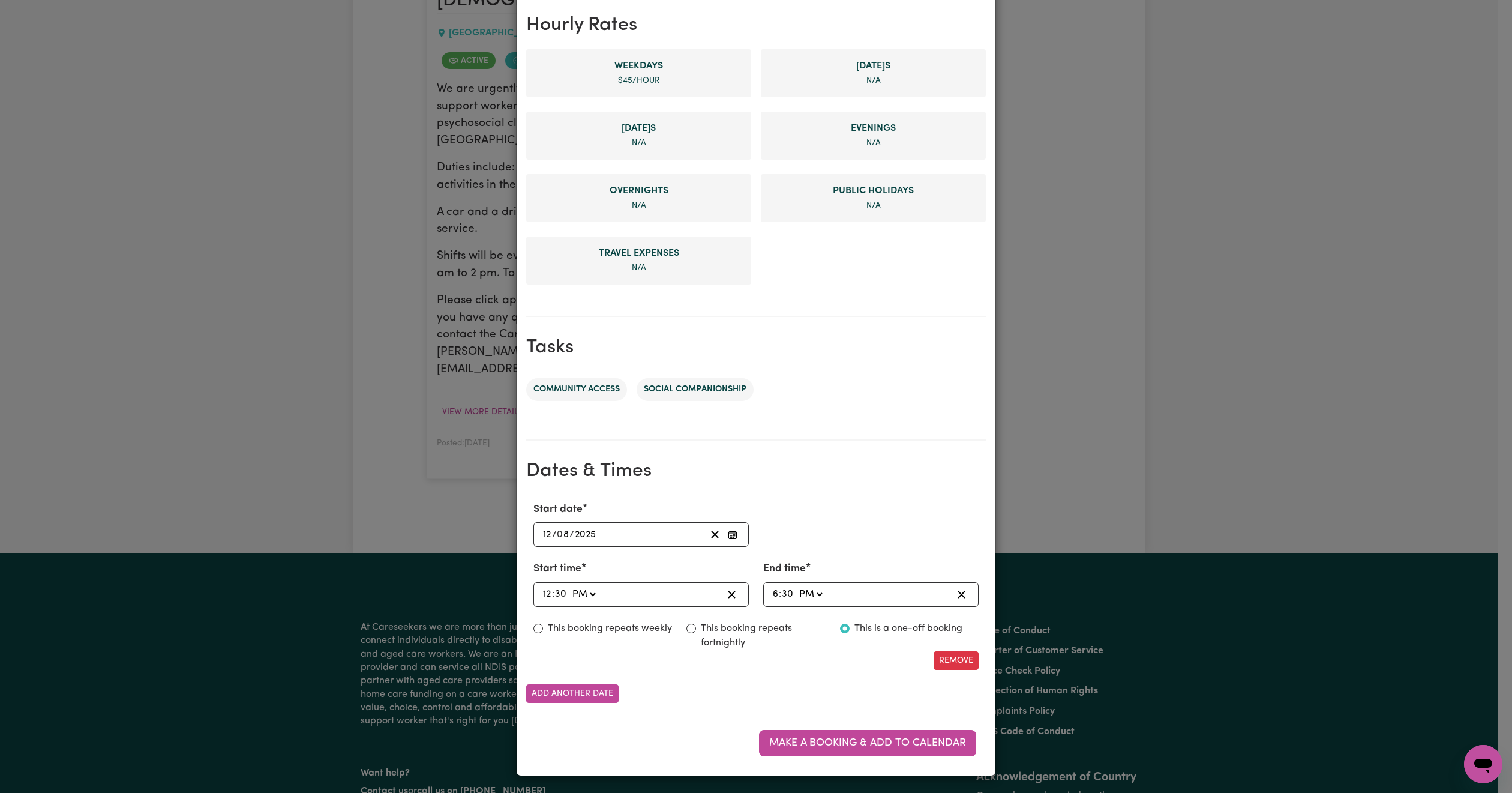
click at [542, 593] on input "12" at bounding box center [546, 594] width 10 height 16
type input "13:30"
type input "1"
type input "22:30"
type input "10"
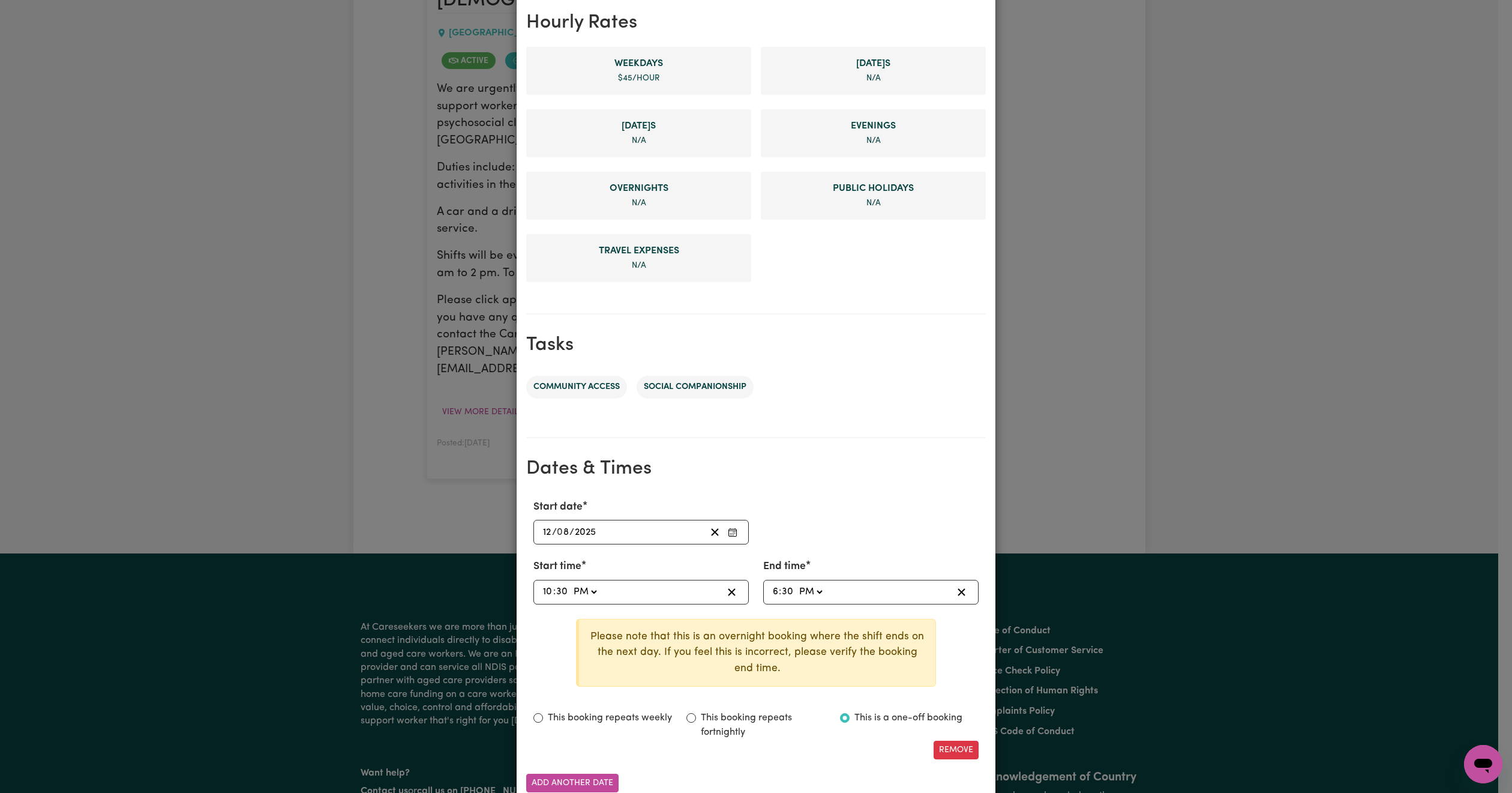
type input "22:00"
type input "00"
click at [582, 589] on select "AM PM" at bounding box center [585, 592] width 28 height 16
select select "am"
click at [571, 584] on select "AM PM" at bounding box center [585, 592] width 28 height 16
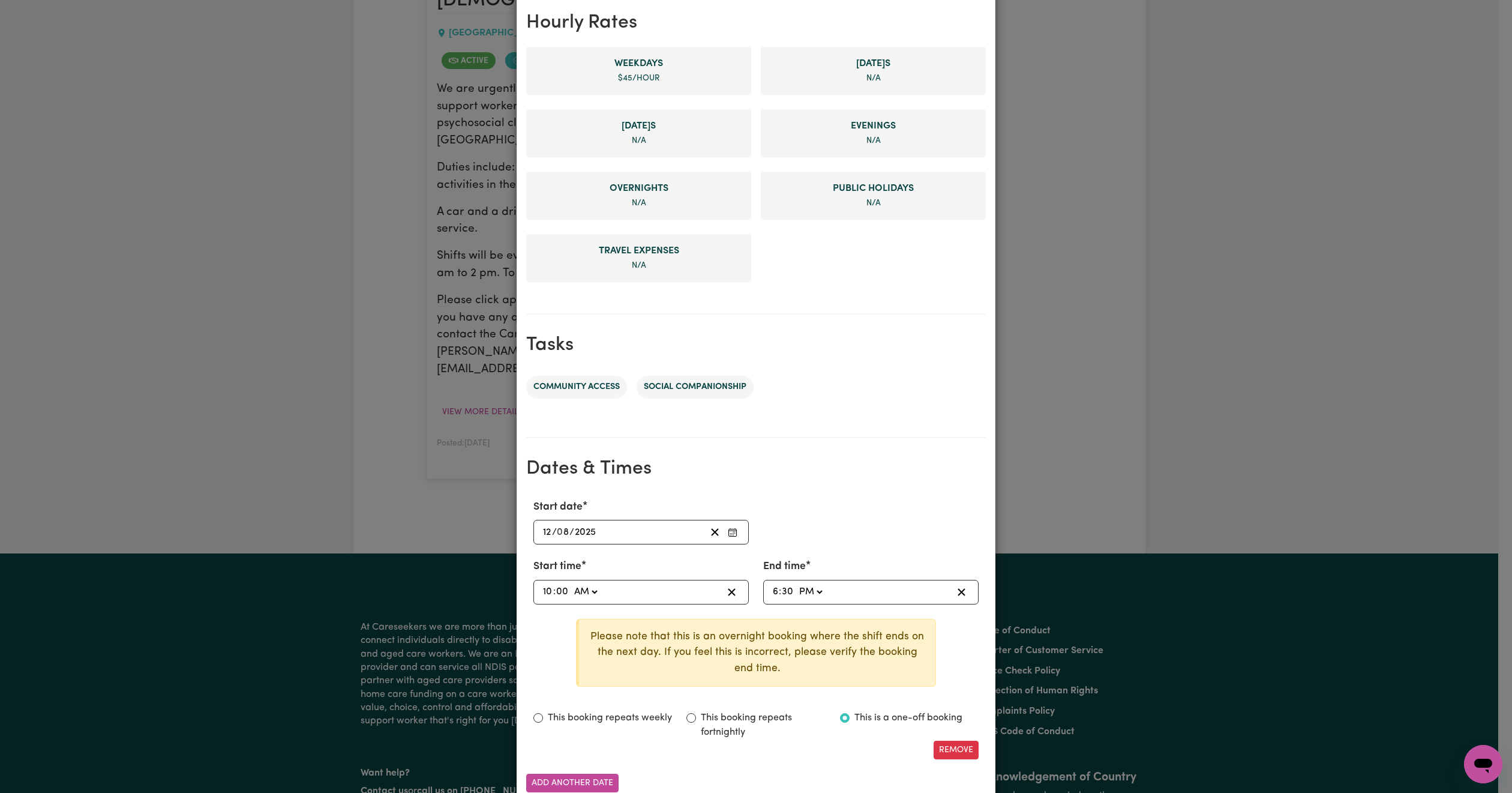
type input "10:00"
type input "0"
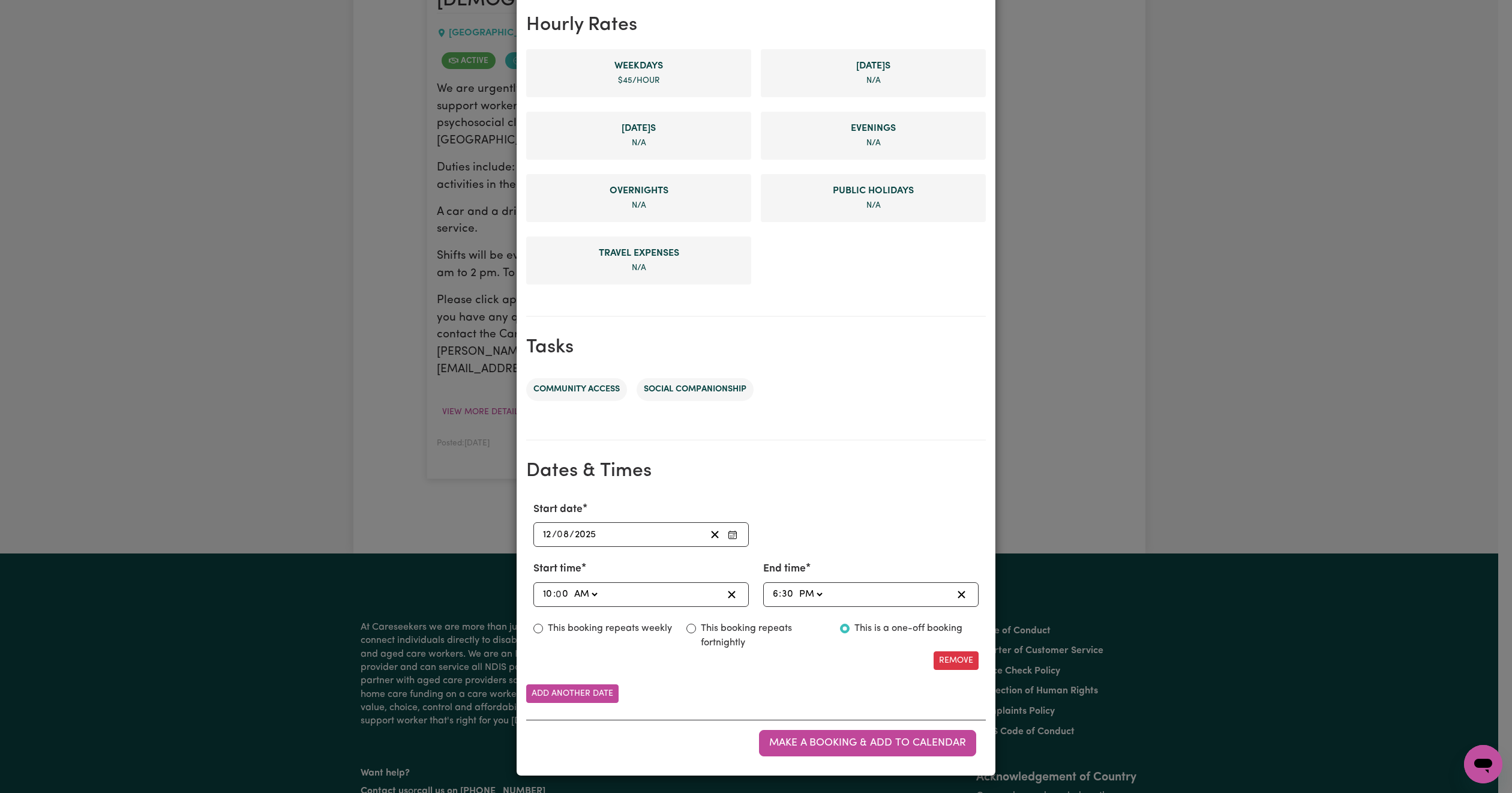
click at [772, 593] on input "6" at bounding box center [775, 594] width 7 height 16
type input "14:30"
type input "2"
type input "14:00"
type input "00"
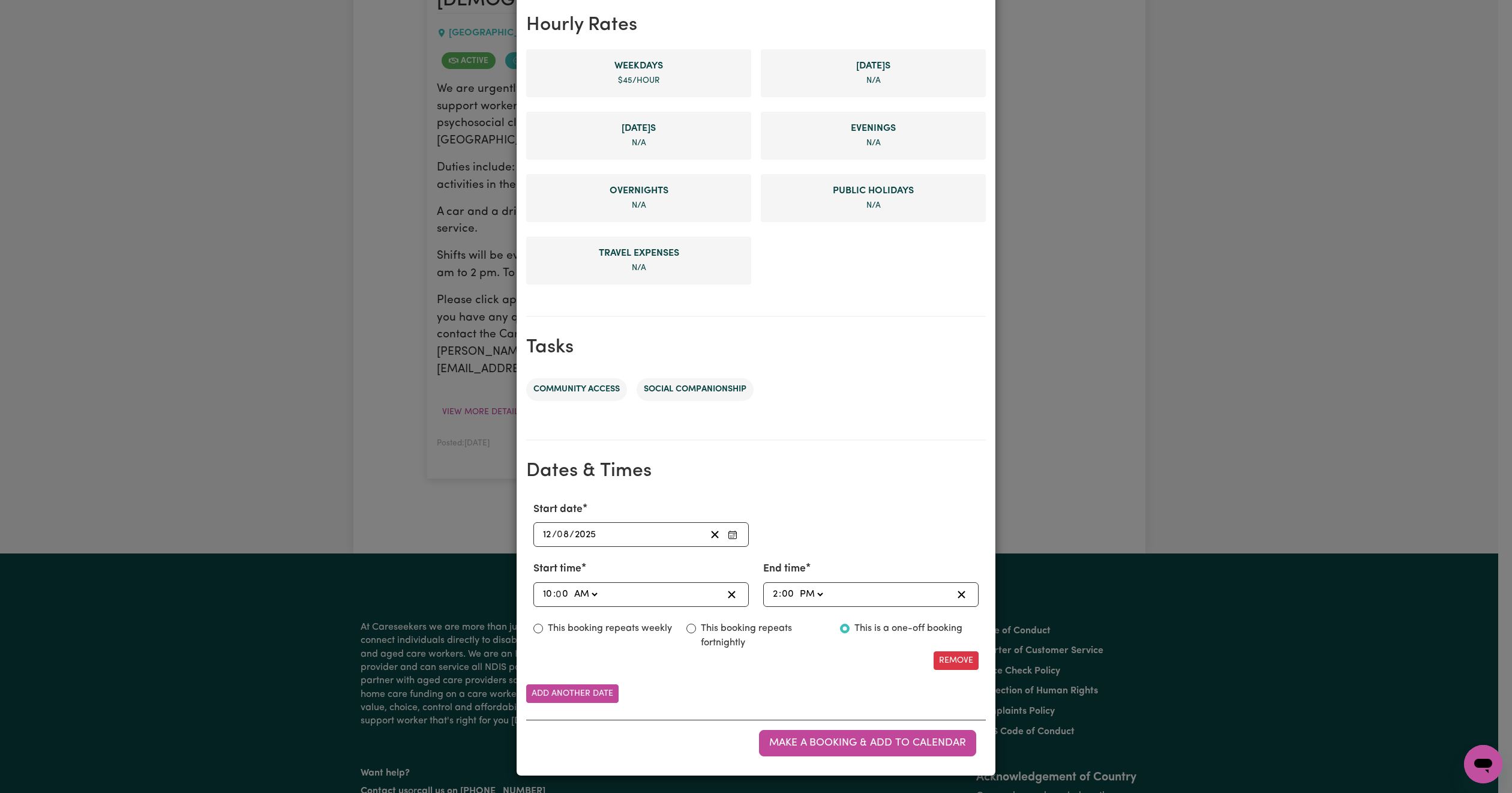
click at [851, 520] on div "Start date 2025-08-12 12 / 0 8 / 2025" at bounding box center [755, 524] width 459 height 45
click at [846, 734] on button "Make a booking & add to calendar" at bounding box center [867, 743] width 217 height 26
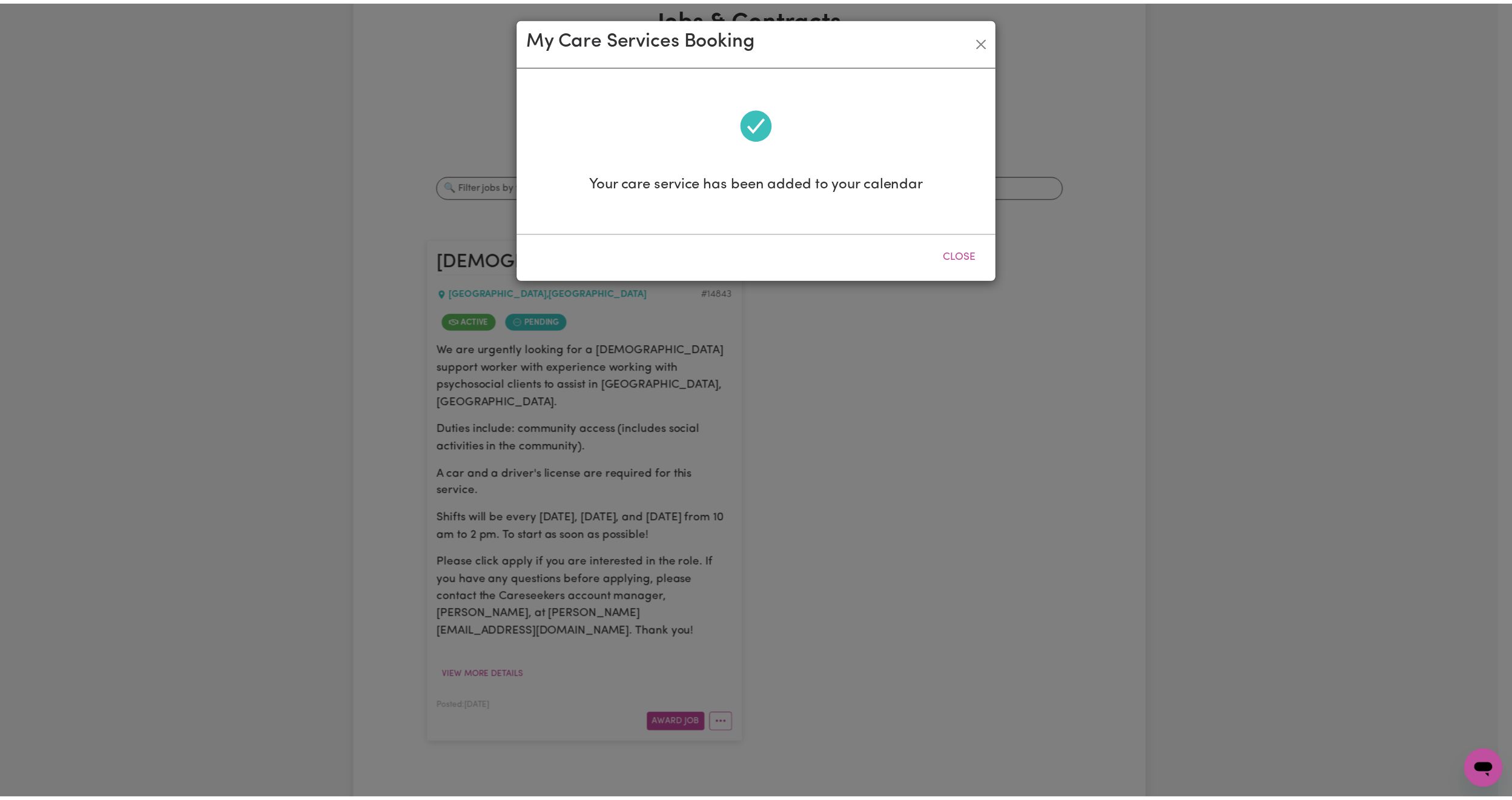
scroll to position [0, 0]
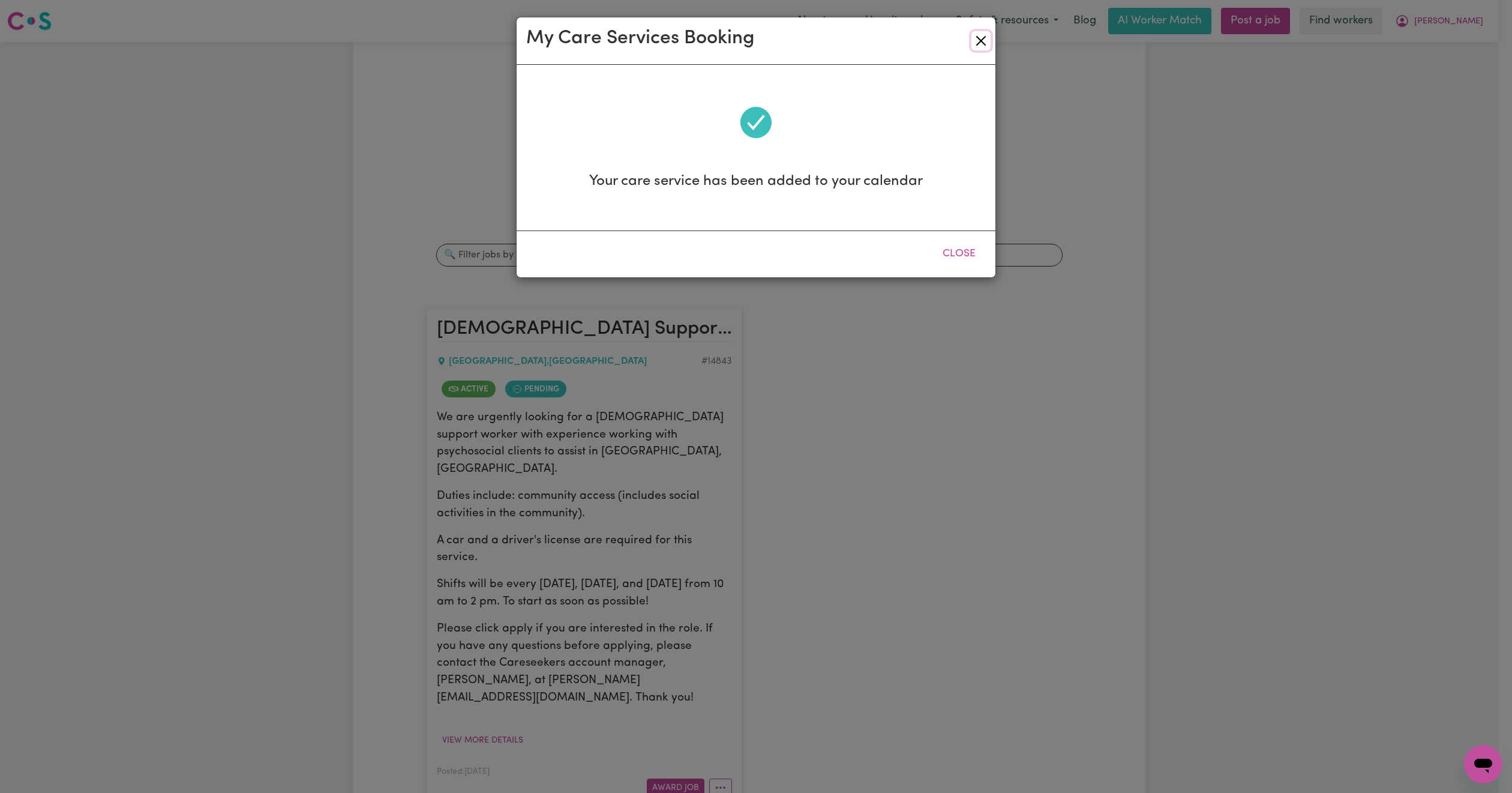
click at [983, 34] on button "Close" at bounding box center [981, 41] width 19 height 19
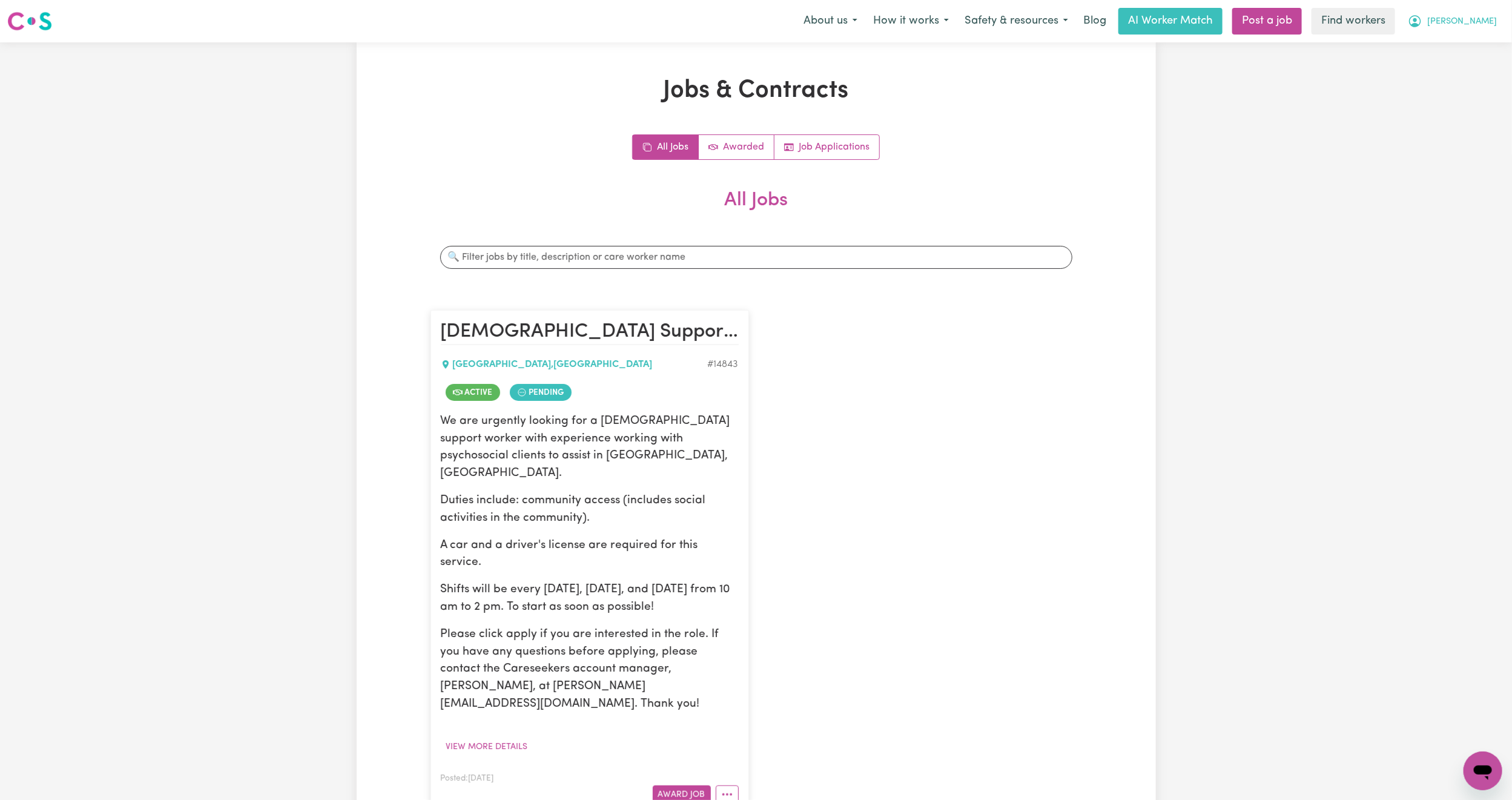
click at [1479, 15] on button "[PERSON_NAME]" at bounding box center [1452, 21] width 105 height 25
click at [1462, 67] on link "Logout" at bounding box center [1456, 70] width 95 height 23
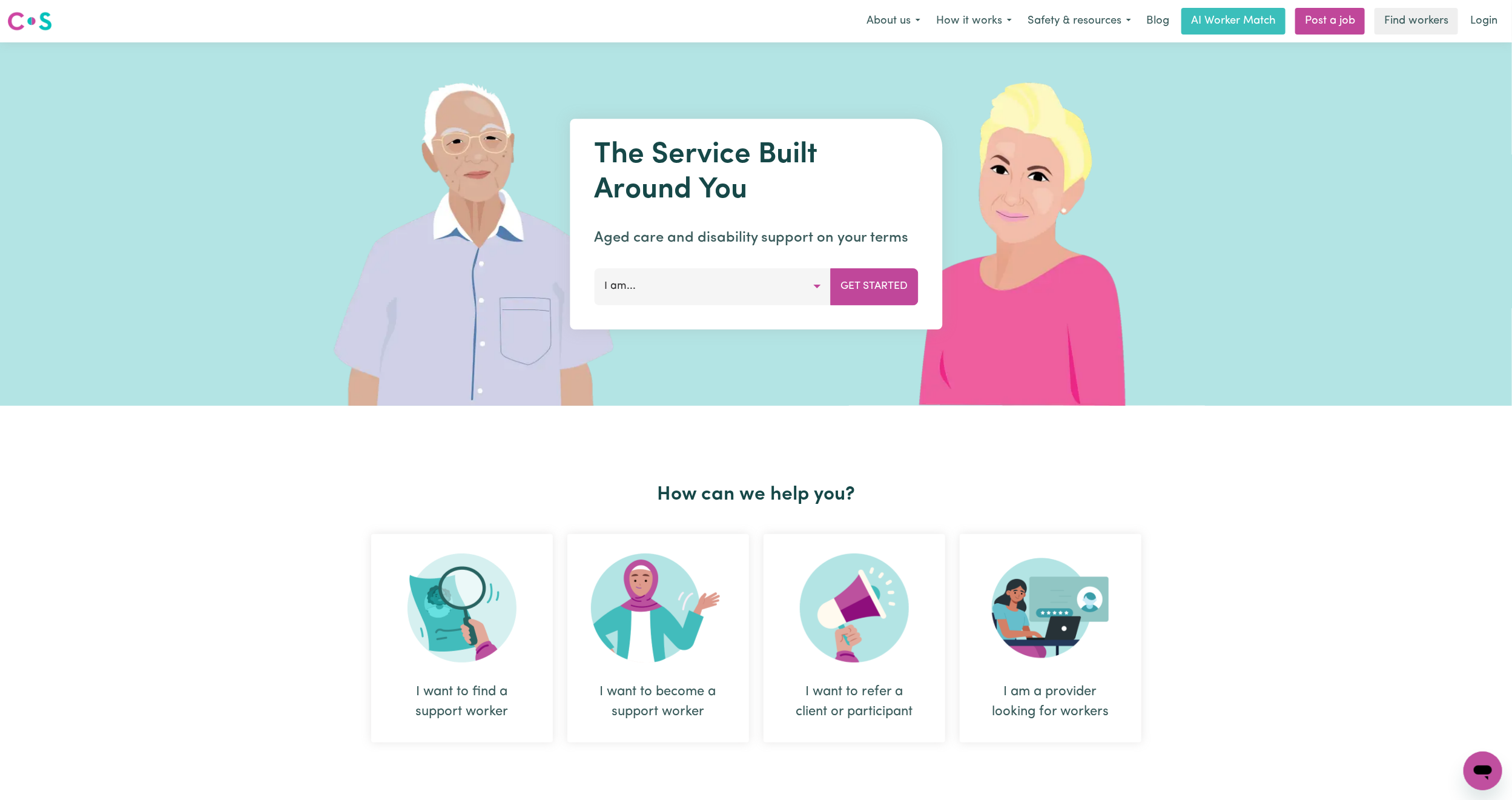
click at [1481, 13] on link "Login" at bounding box center [1483, 21] width 42 height 27
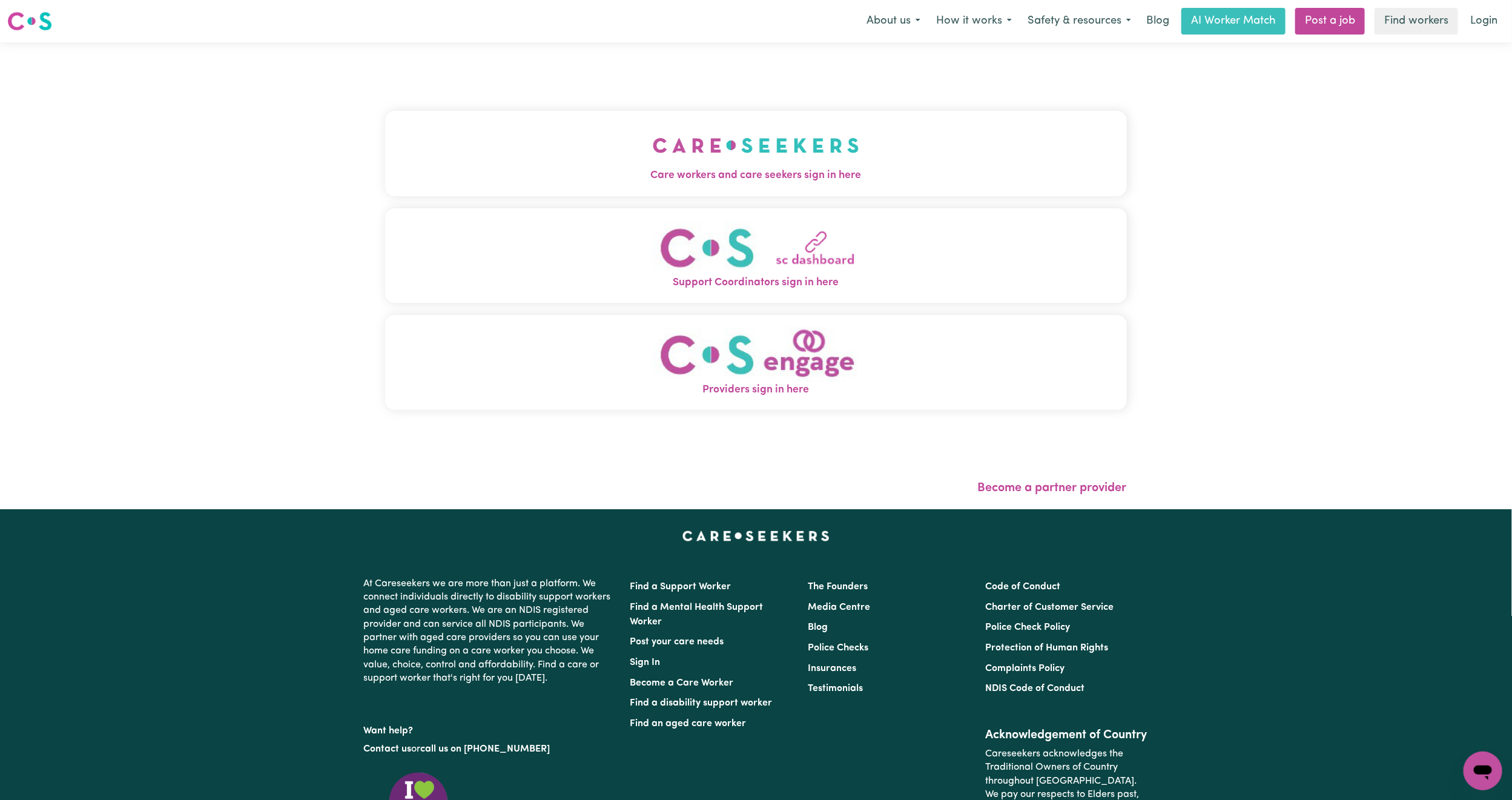
click at [653, 123] on img "Care workers and care seekers sign in here" at bounding box center [756, 145] width 206 height 45
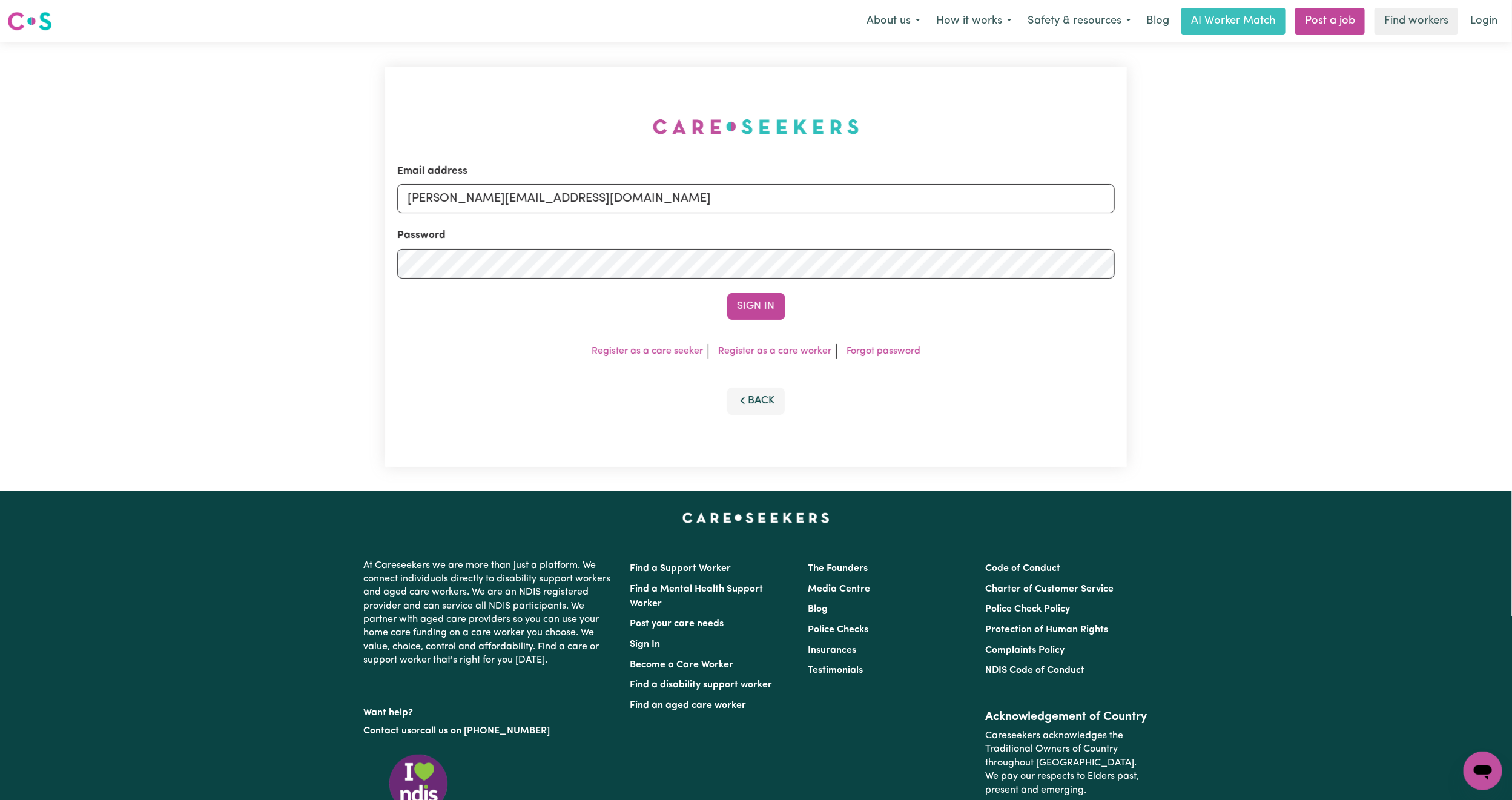
click at [549, 179] on div "Email address mikayla+engage@careseekers.com.au" at bounding box center [756, 188] width 717 height 50
drag, startPoint x: 525, startPoint y: 199, endPoint x: 534, endPoint y: 211, distance: 15.0
click at [525, 199] on input "mikayla+engage@careseekers.com.au" at bounding box center [756, 198] width 717 height 29
drag, startPoint x: 470, startPoint y: 189, endPoint x: 854, endPoint y: 233, distance: 386.5
click at [854, 233] on form "Email address superuser~mikayla@careseekers.com.au Password Sign In" at bounding box center [756, 241] width 717 height 156
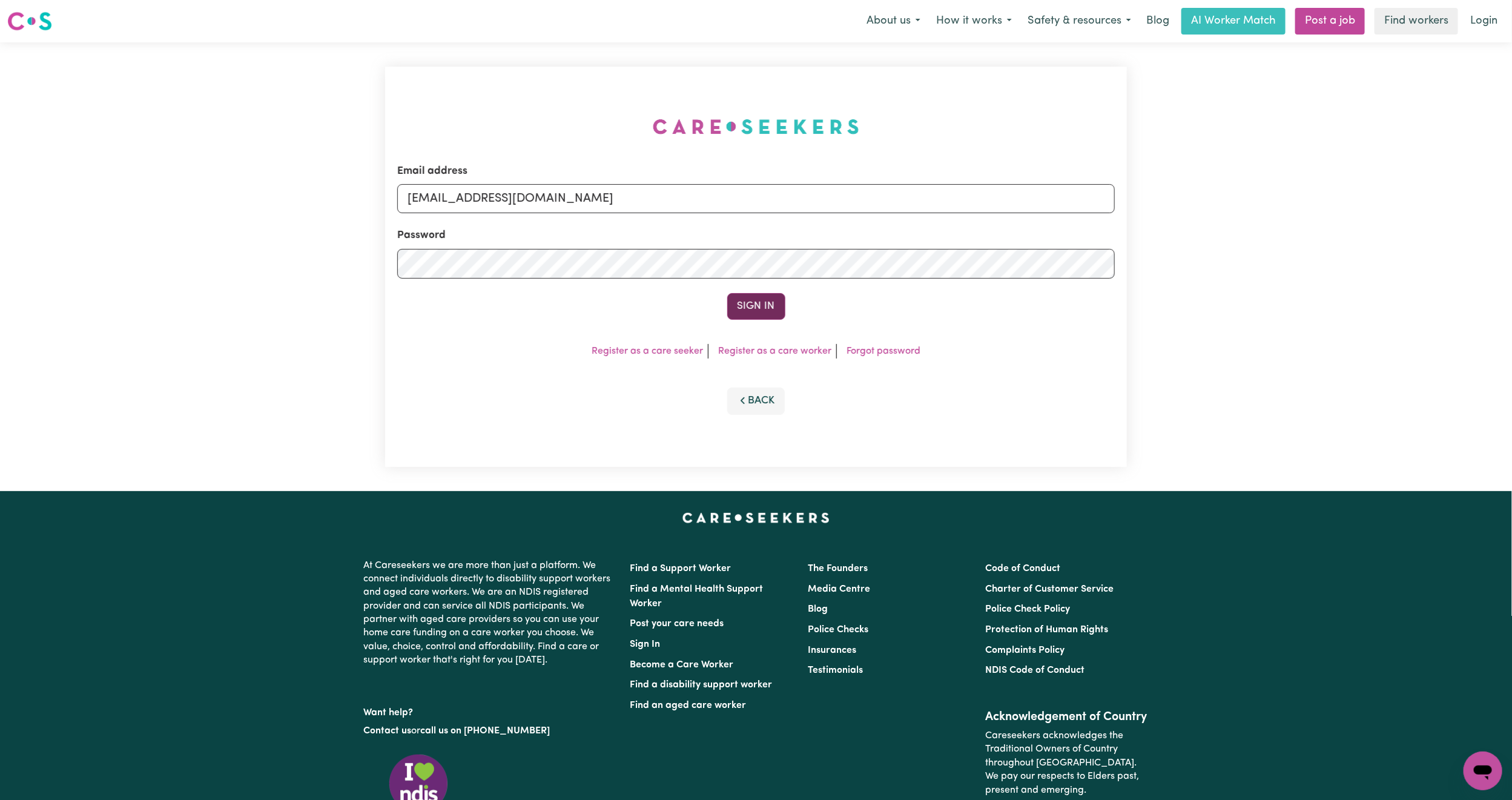
type input "superuser~viv@vivmcdonald.com"
click at [756, 307] on button "Sign In" at bounding box center [756, 306] width 58 height 27
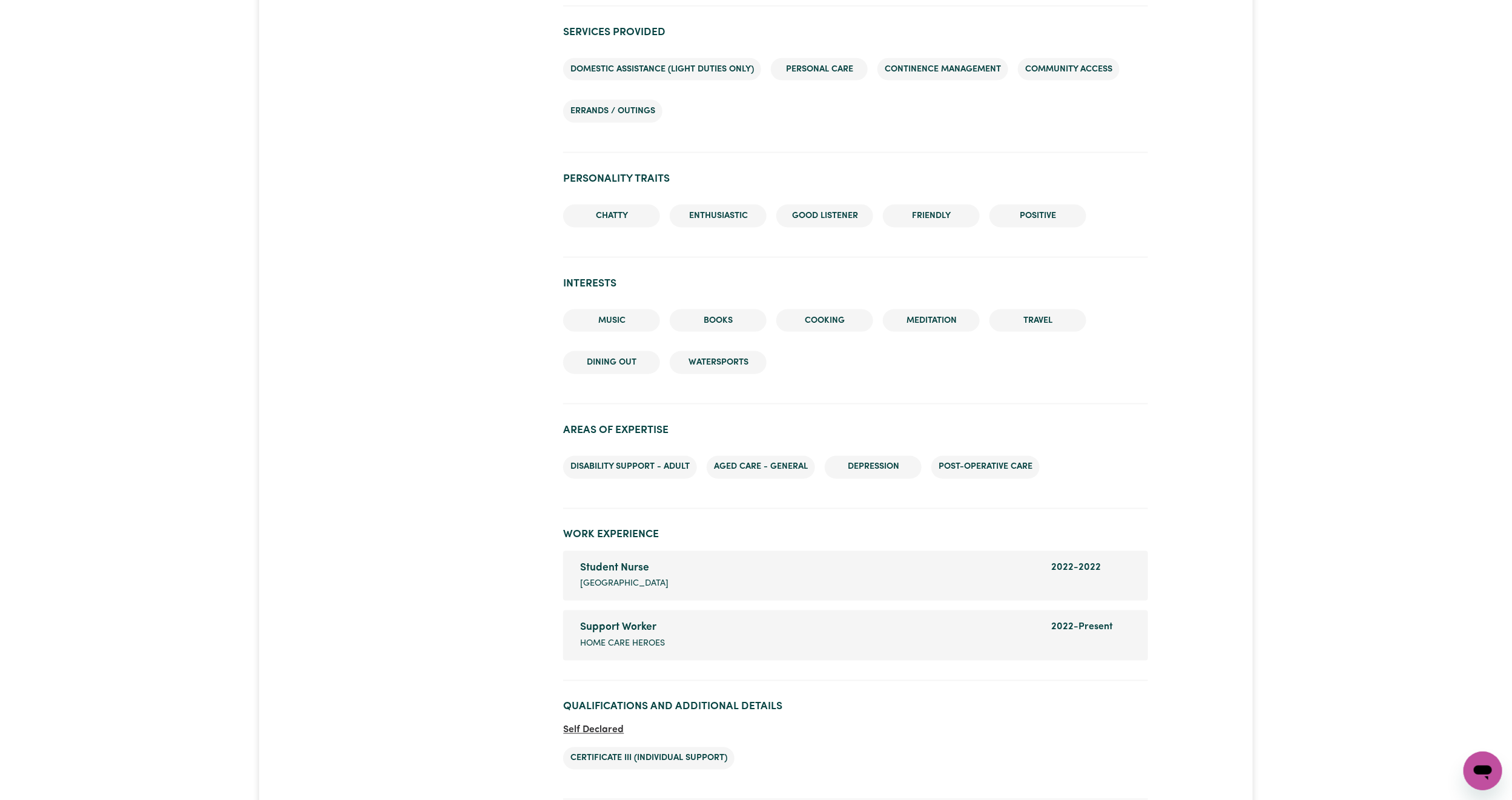
scroll to position [1181, 0]
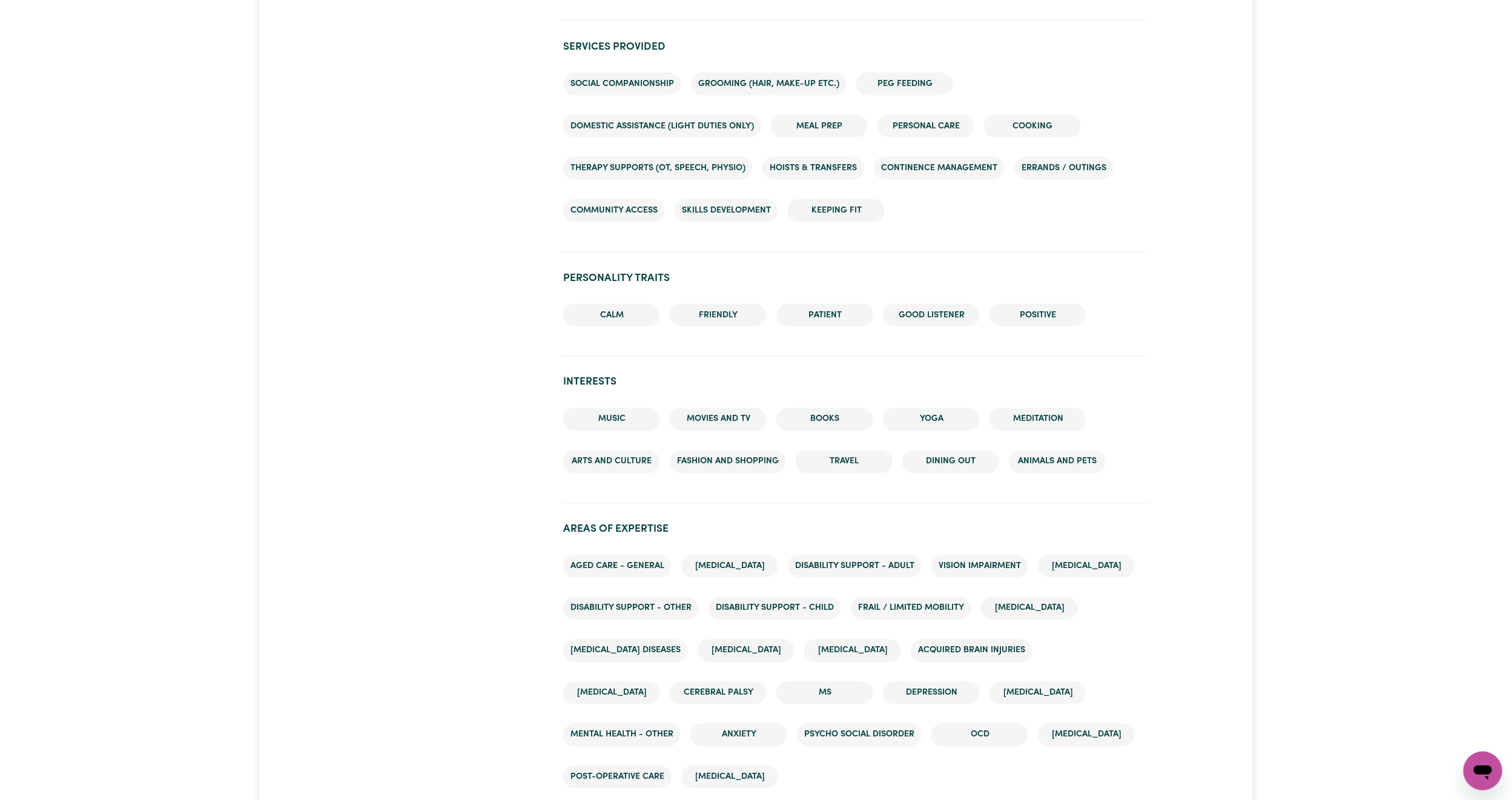
scroll to position [1181, 0]
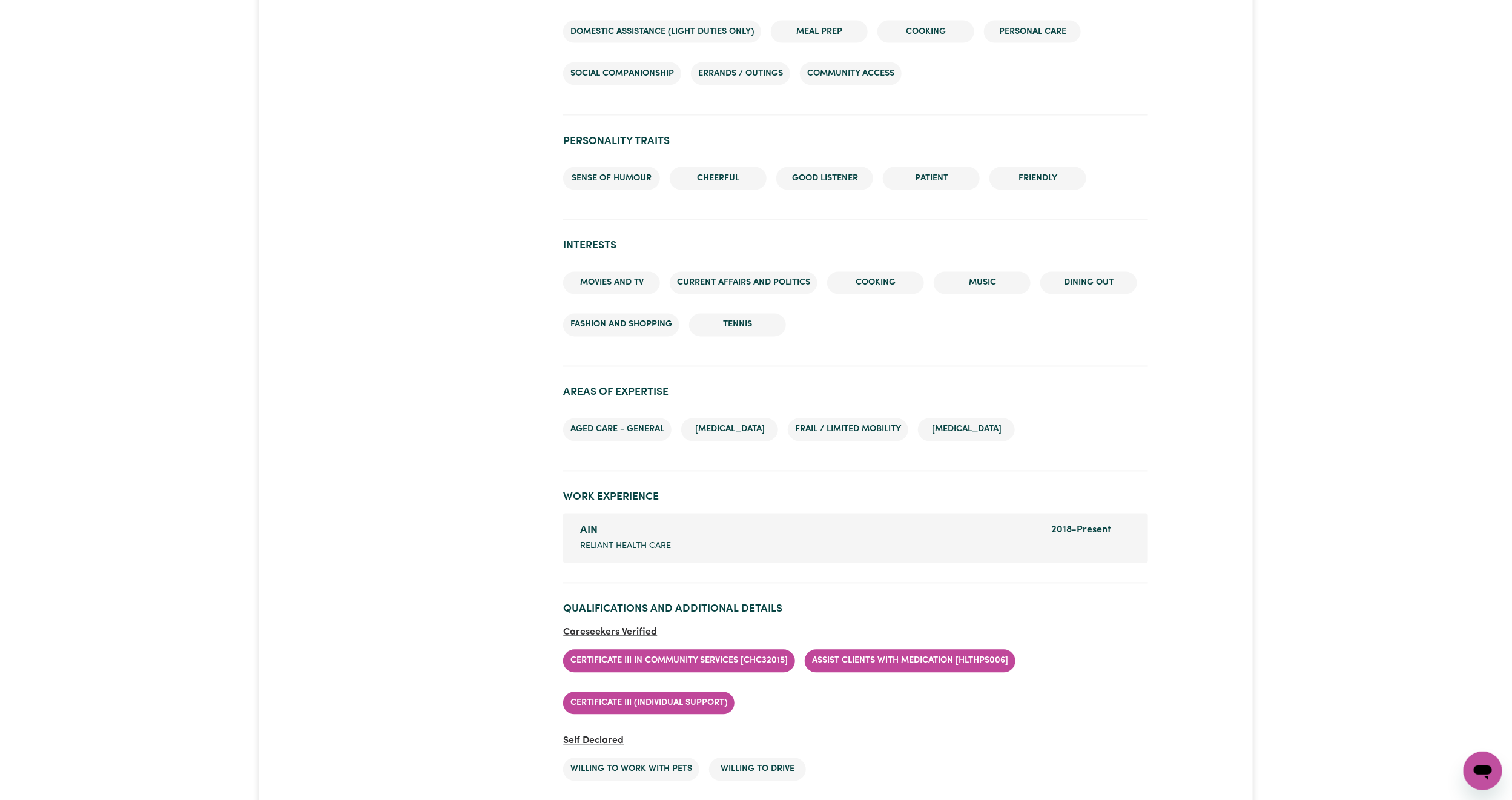
scroll to position [1272, 0]
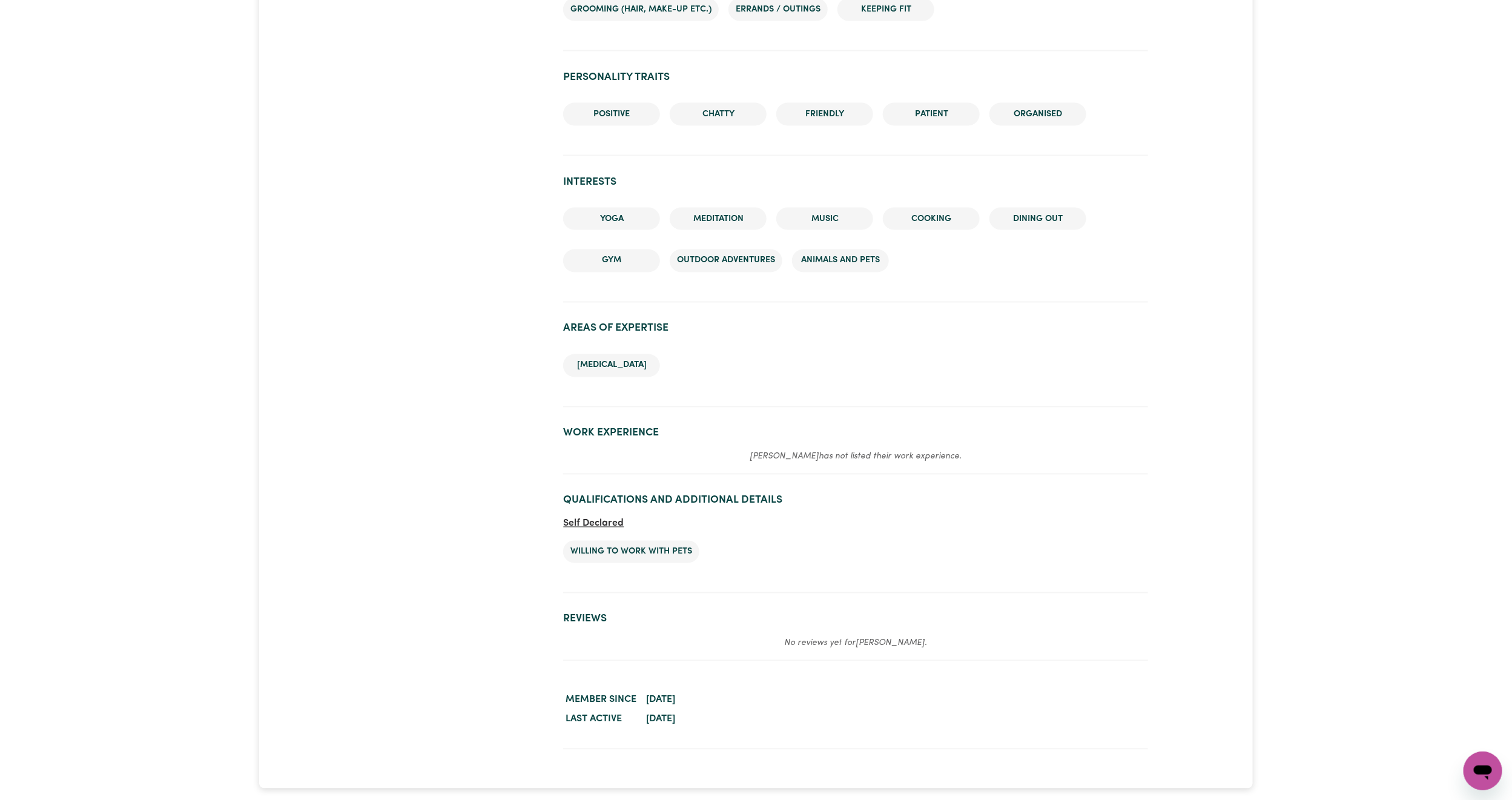
scroll to position [1235, 0]
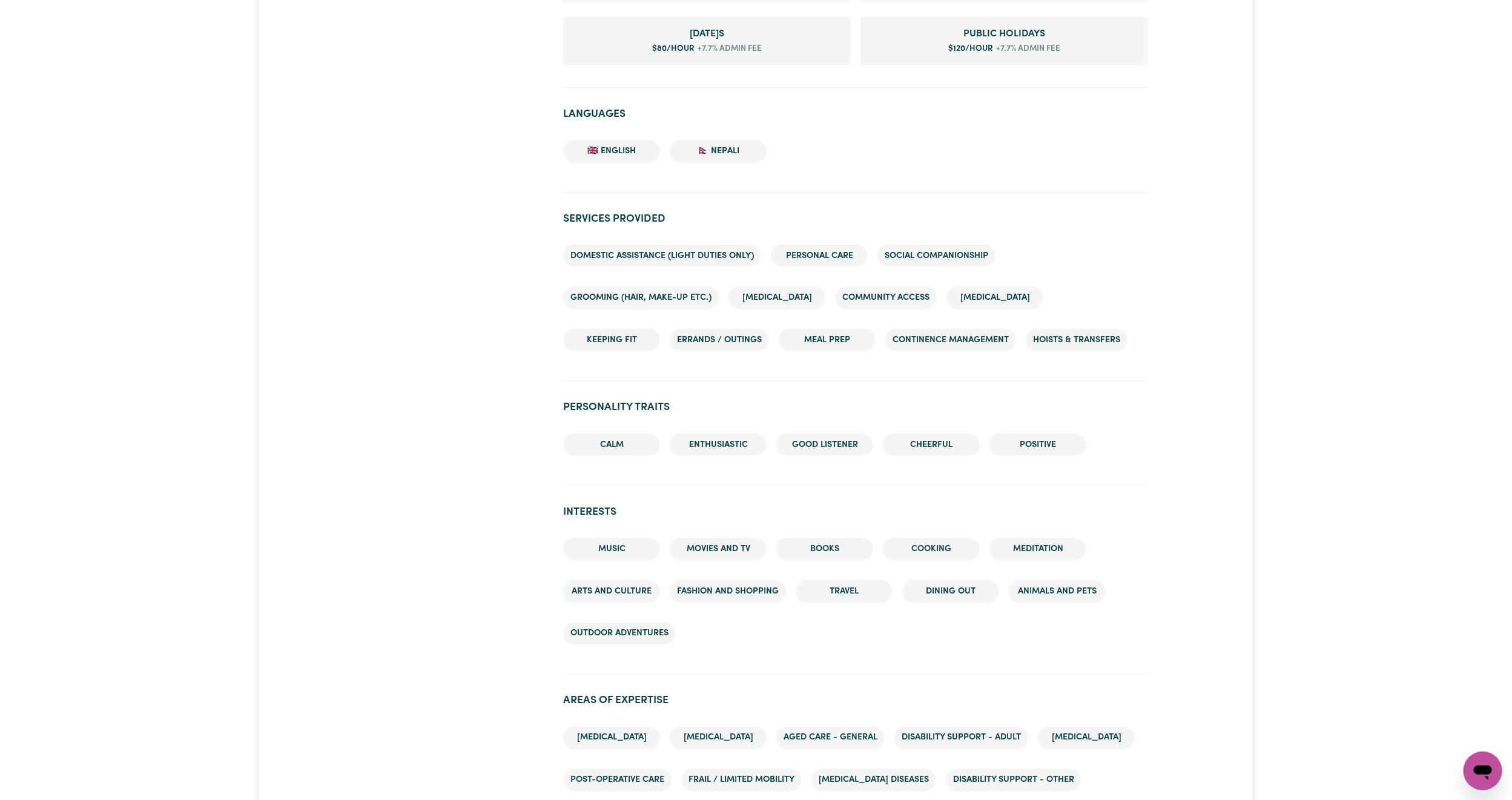
scroll to position [908, 0]
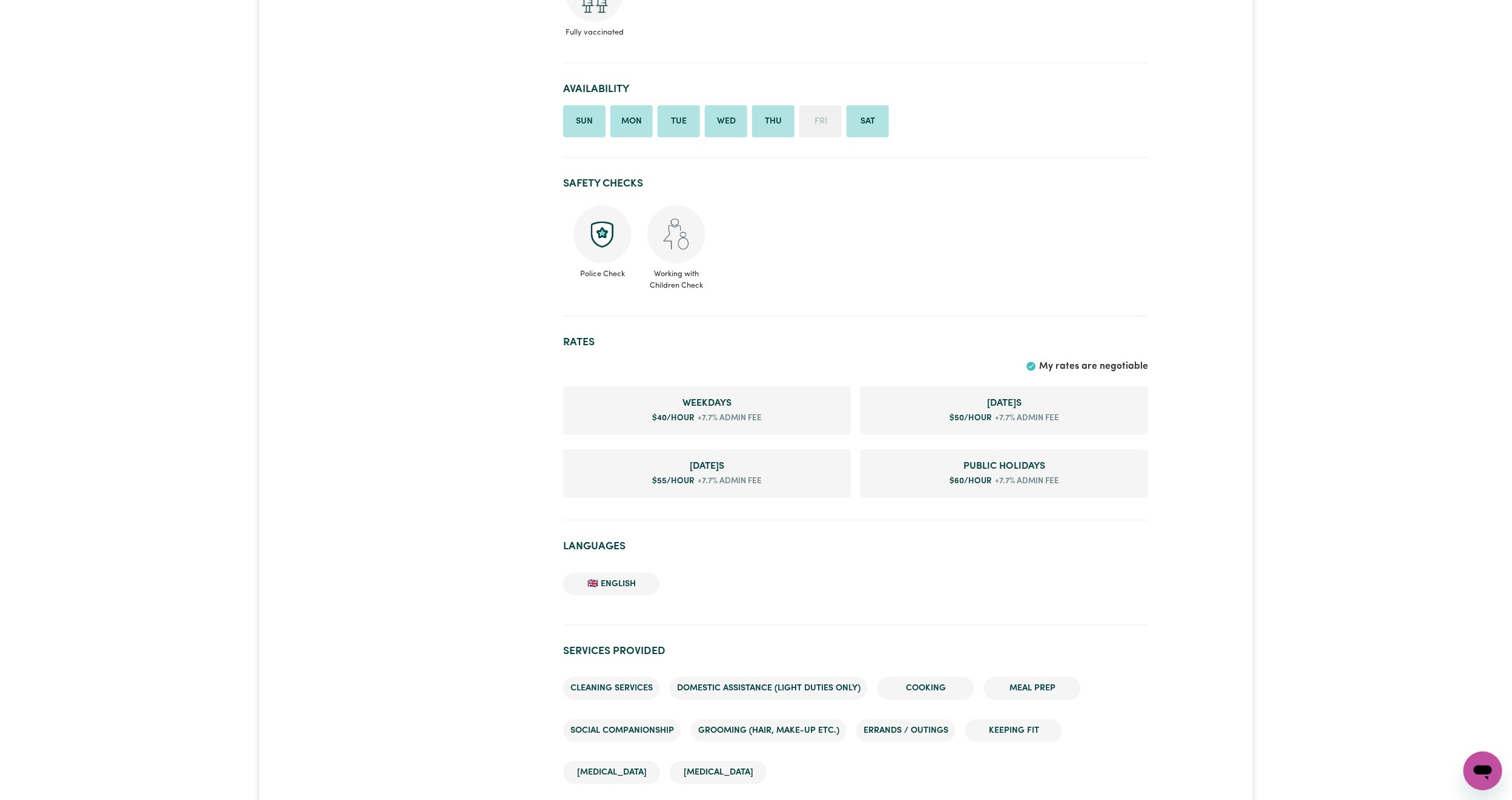
scroll to position [545, 0]
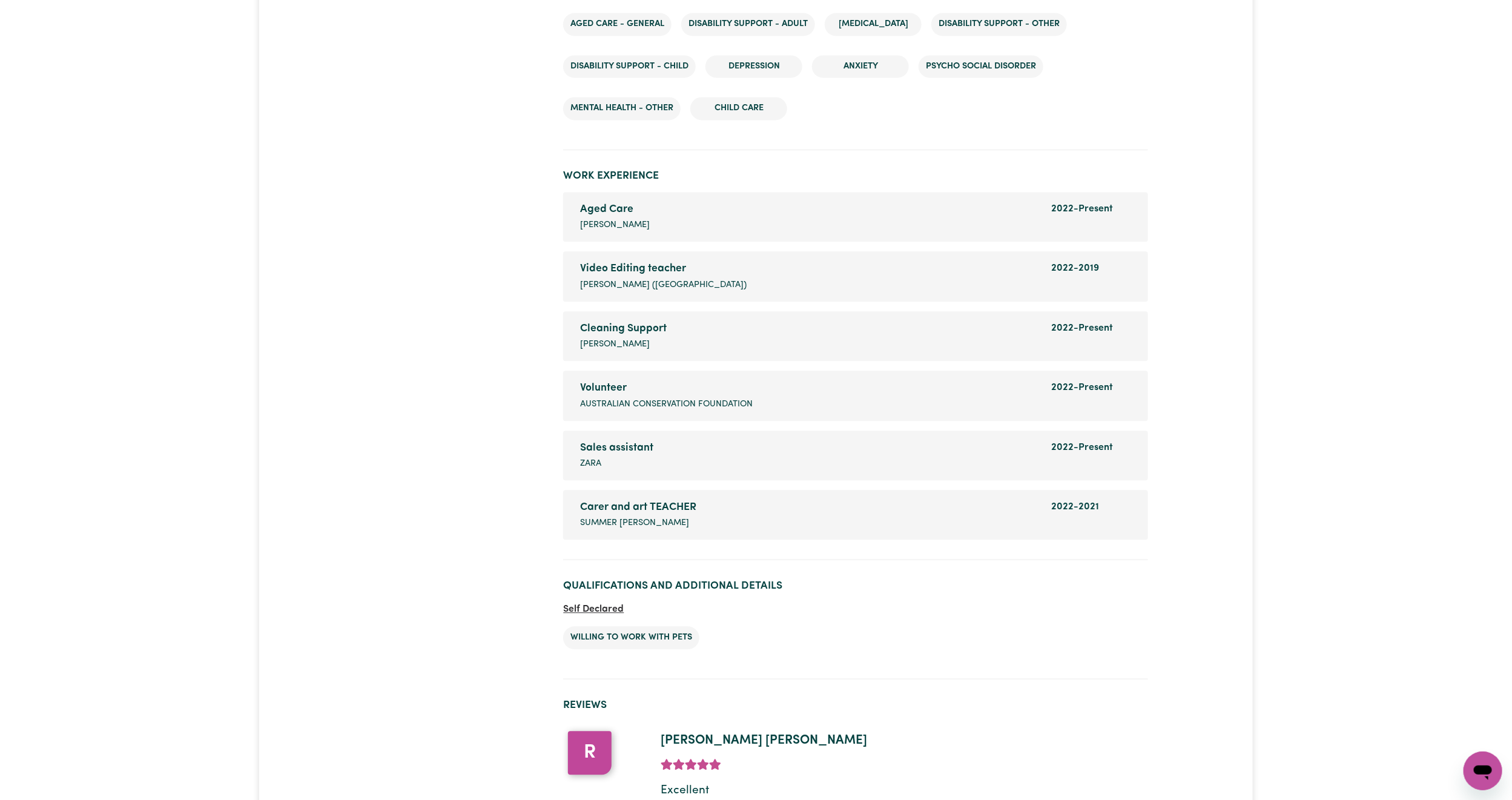
scroll to position [1635, 0]
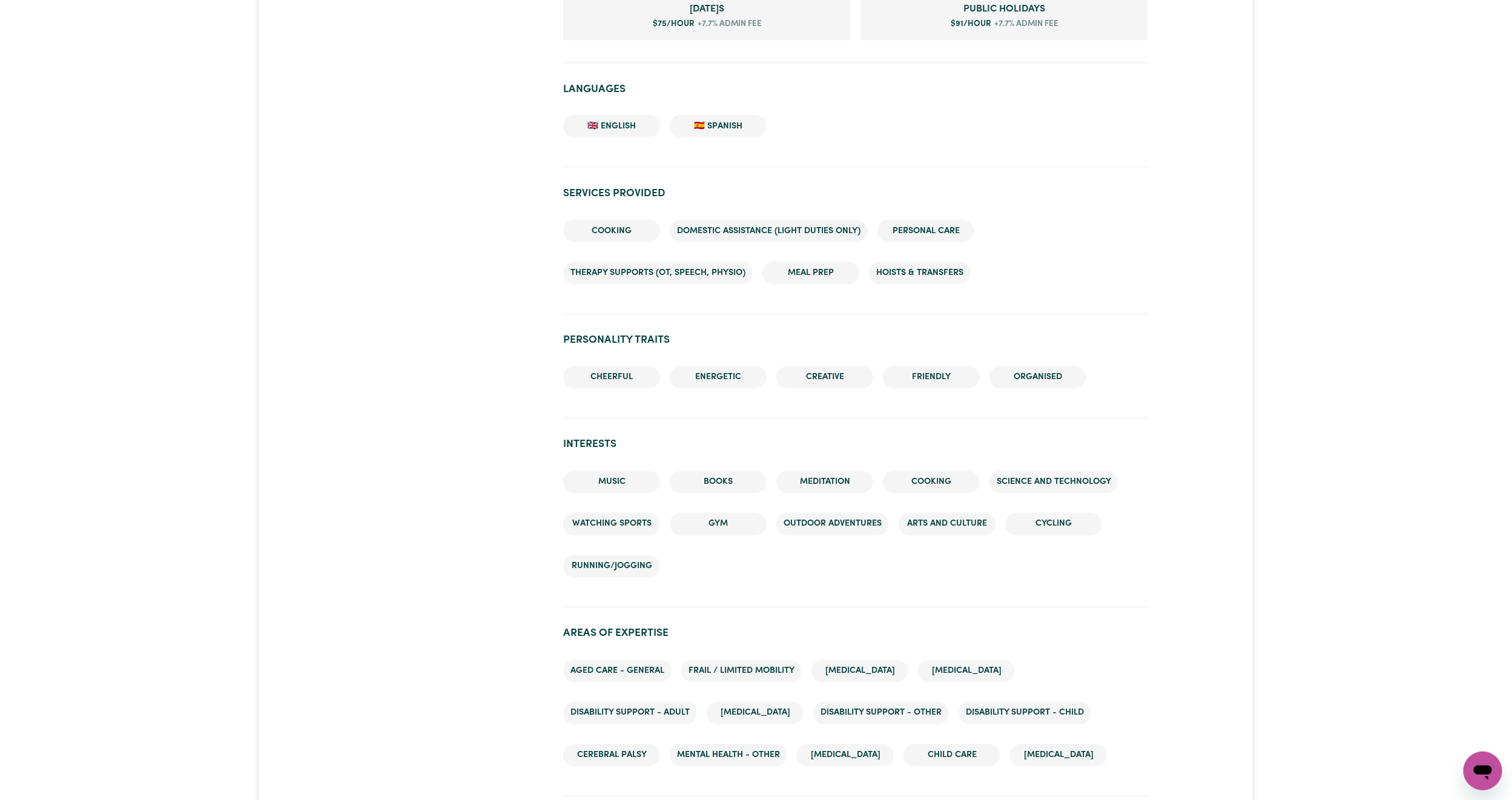
scroll to position [1181, 0]
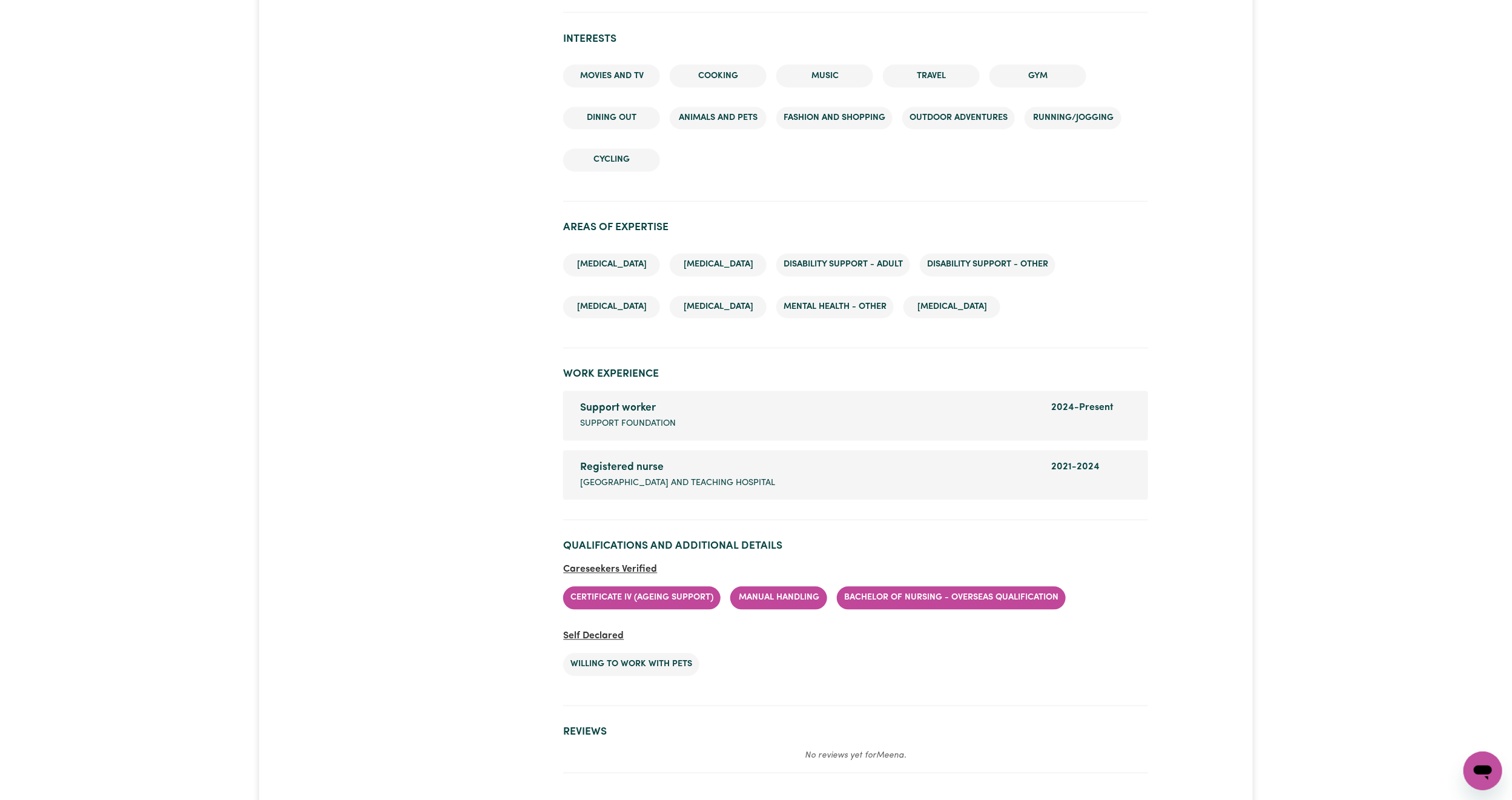
scroll to position [1544, 0]
